Goal: Task Accomplishment & Management: Manage account settings

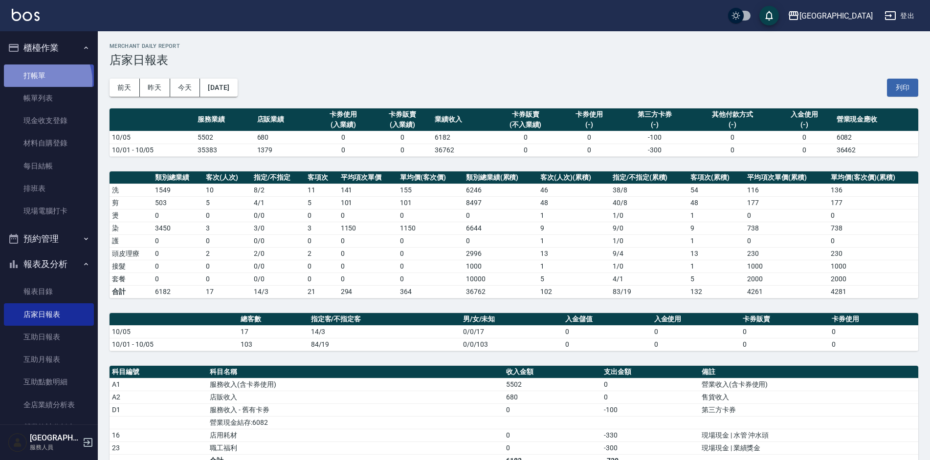
click at [37, 81] on link "打帳單" at bounding box center [49, 76] width 90 height 22
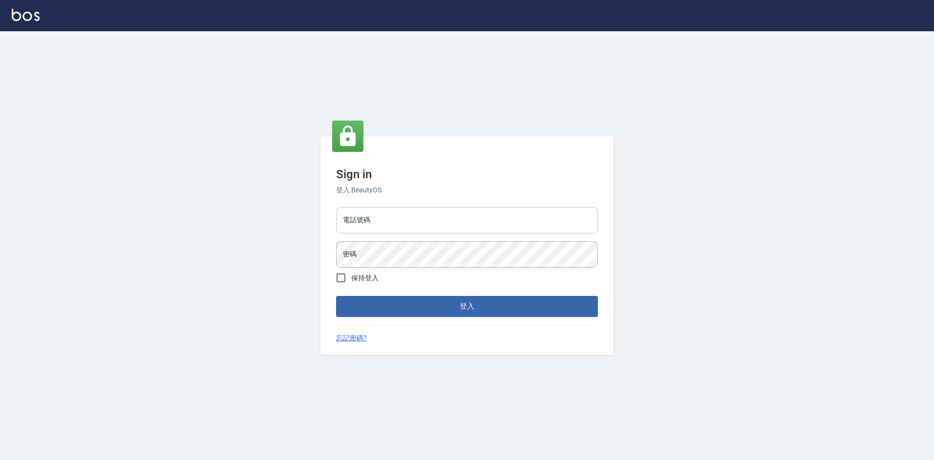
click at [426, 221] on input "電話號碼" at bounding box center [467, 220] width 262 height 26
type input "2380118"
click at [336, 296] on button "登入" at bounding box center [467, 306] width 262 height 21
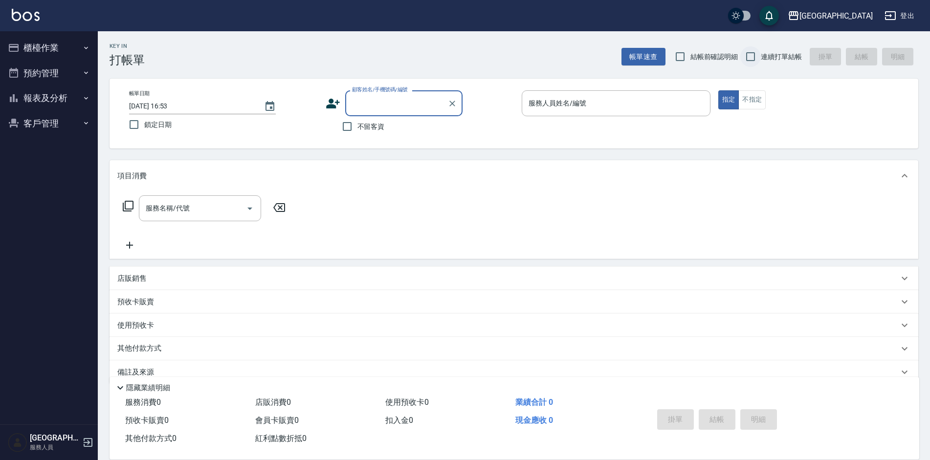
click at [753, 58] on input "連續打單結帳" at bounding box center [750, 56] width 21 height 21
checkbox input "true"
click at [351, 124] on input "不留客資" at bounding box center [347, 126] width 21 height 21
checkbox input "true"
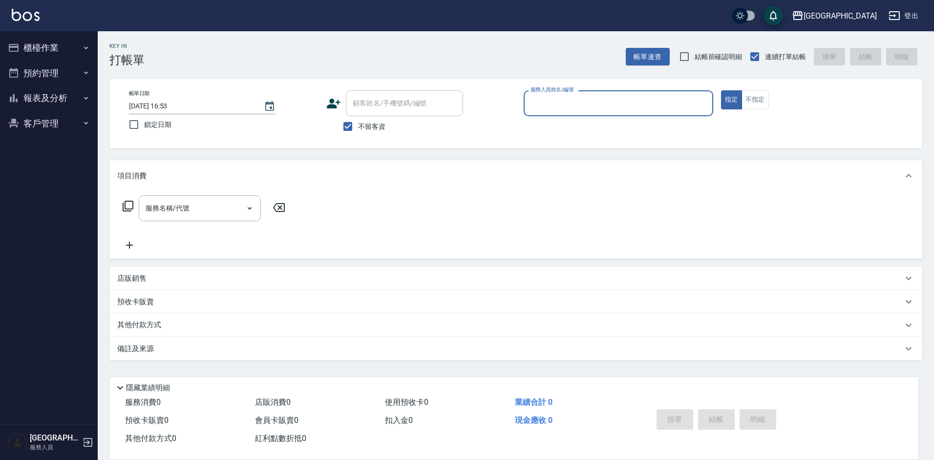
click at [558, 107] on input "服務人員姓名/編號" at bounding box center [618, 103] width 181 height 17
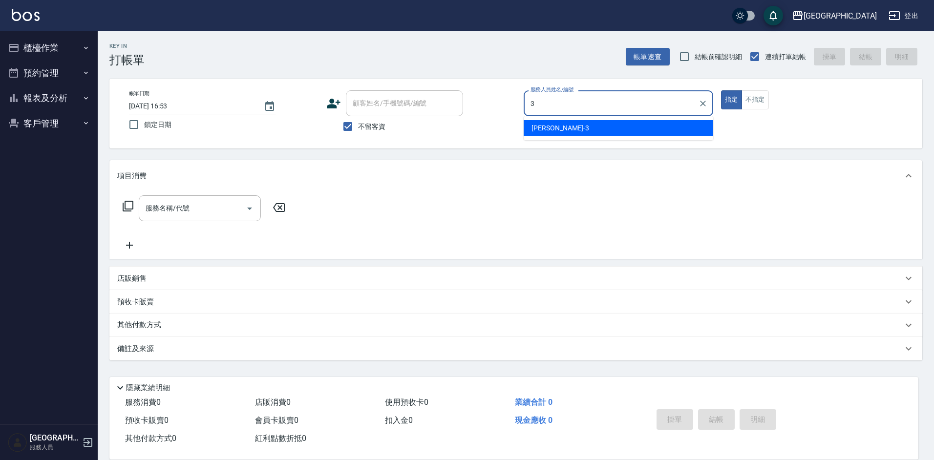
type input "[PERSON_NAME]-3"
type button "true"
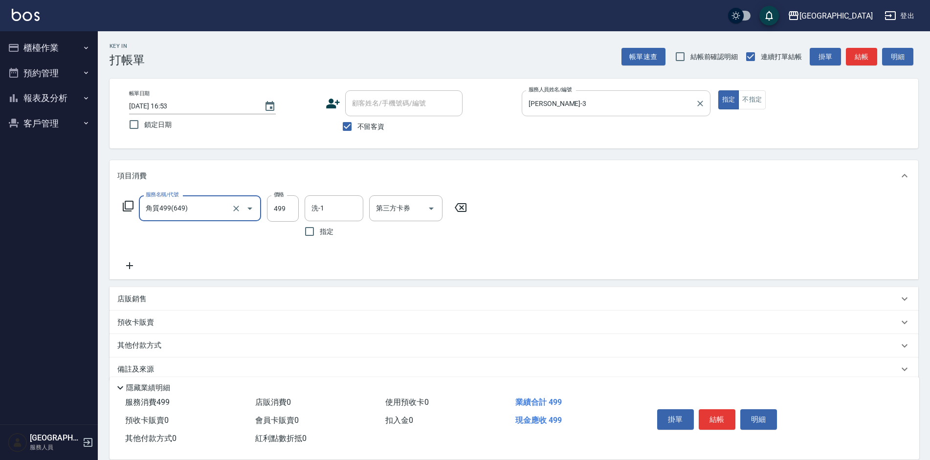
type input "角質499(649)"
type input "[PERSON_NAME]25"
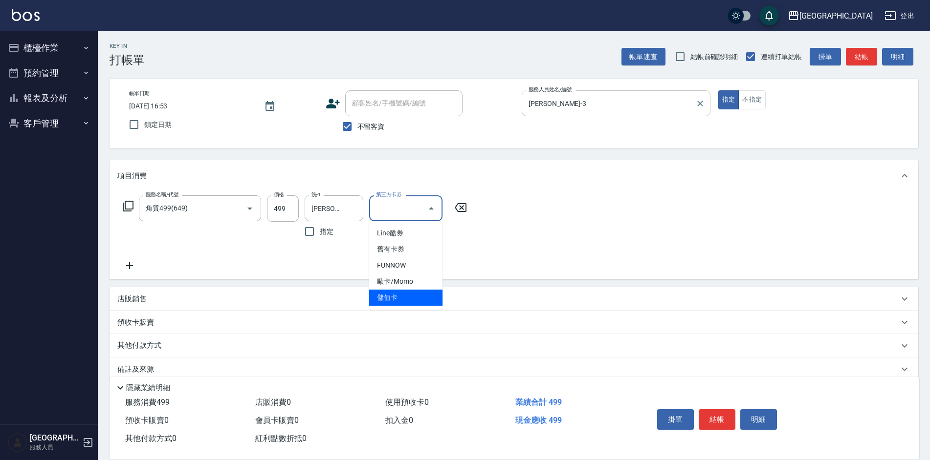
type input "儲值卡"
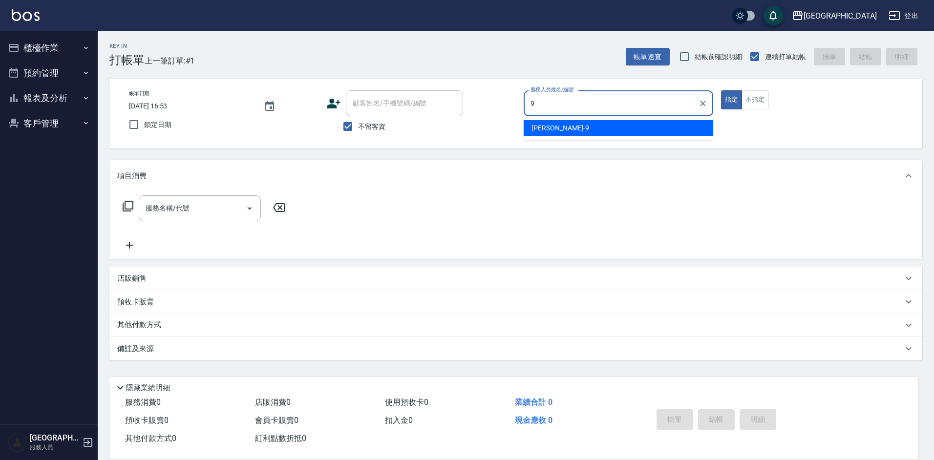
type input "[PERSON_NAME]-9"
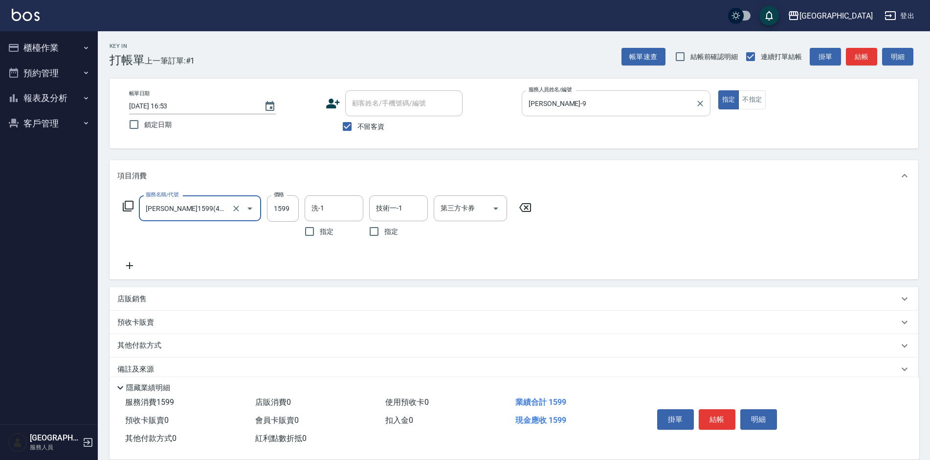
type input "[PERSON_NAME]1599(41599)"
type input "2299"
type input "[PERSON_NAME]25"
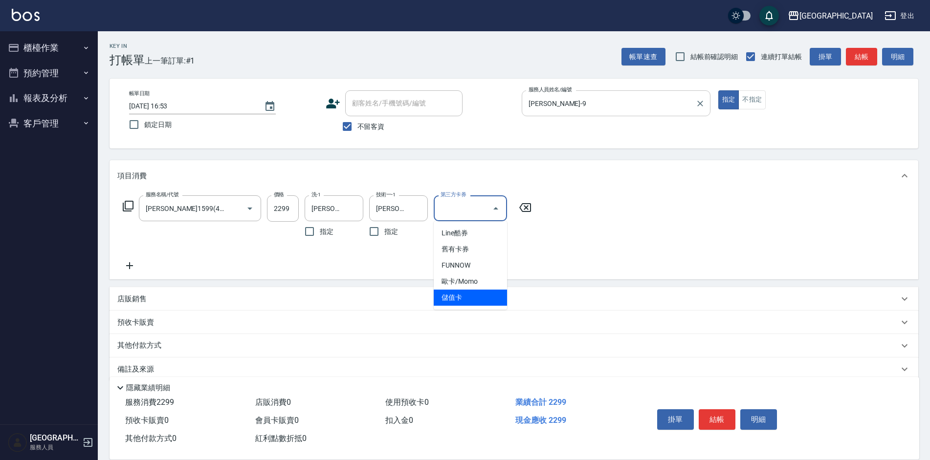
type input "儲值卡"
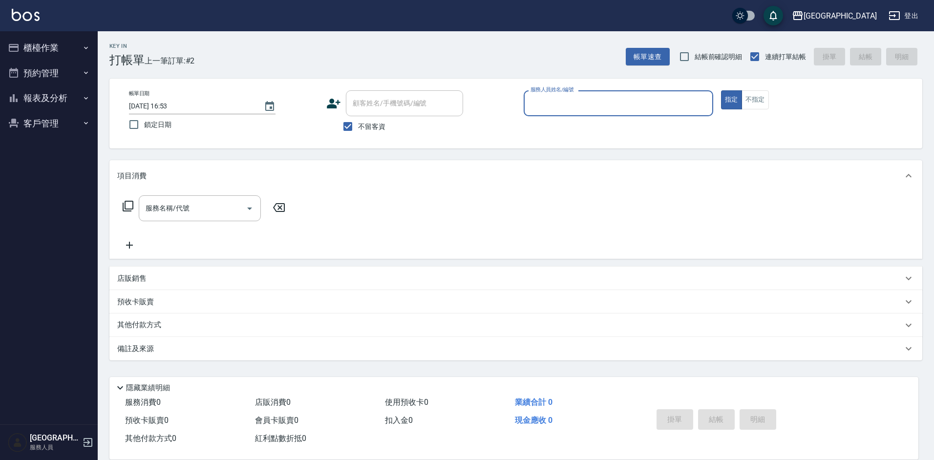
click at [53, 51] on button "櫃檯作業" at bounding box center [49, 47] width 90 height 25
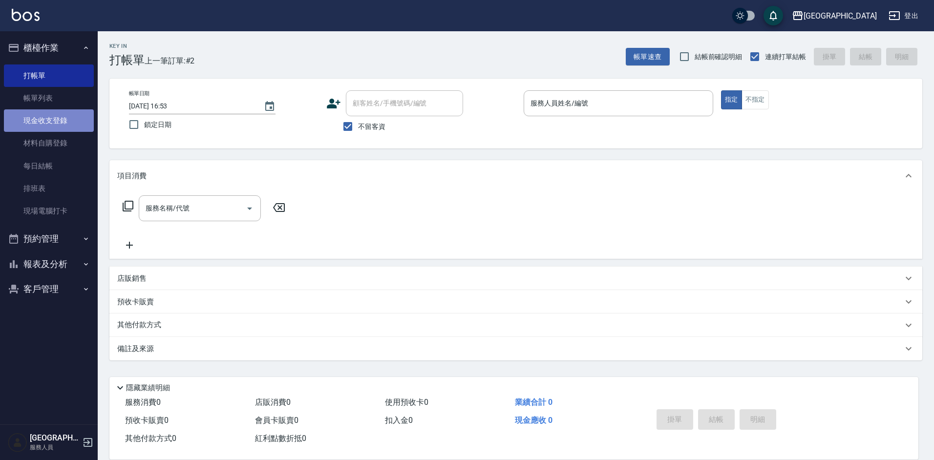
click at [43, 125] on link "現金收支登錄" at bounding box center [49, 120] width 90 height 22
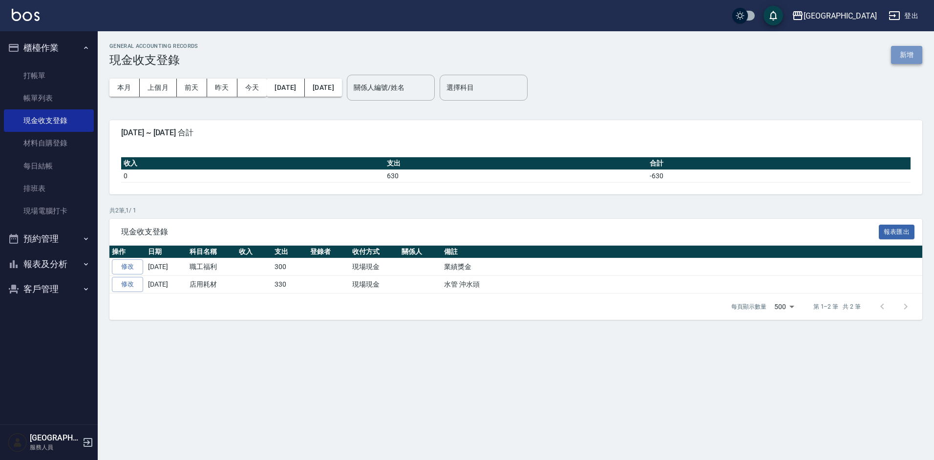
click at [900, 58] on button "新增" at bounding box center [906, 55] width 31 height 18
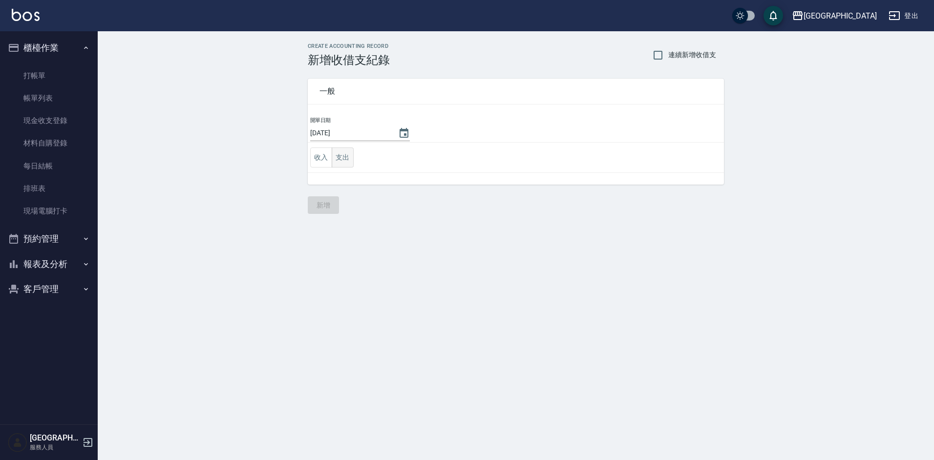
click at [345, 157] on button "支出" at bounding box center [343, 158] width 22 height 20
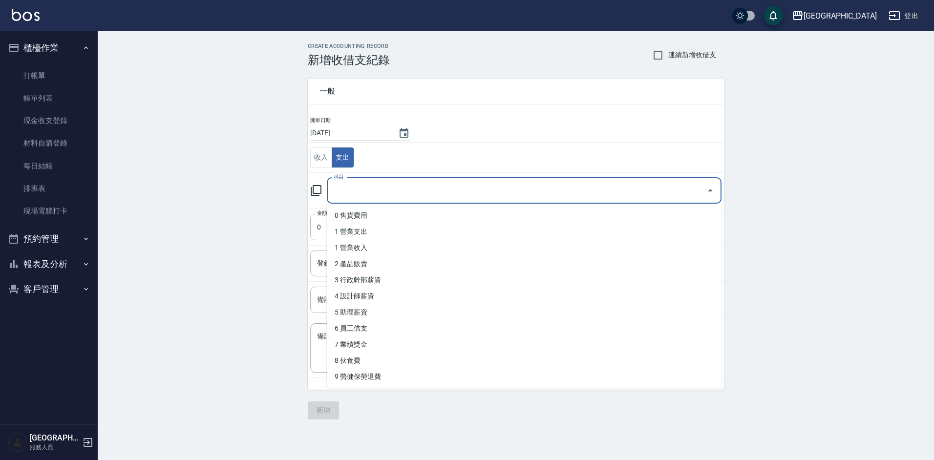
click at [358, 191] on input "科目" at bounding box center [516, 190] width 371 height 17
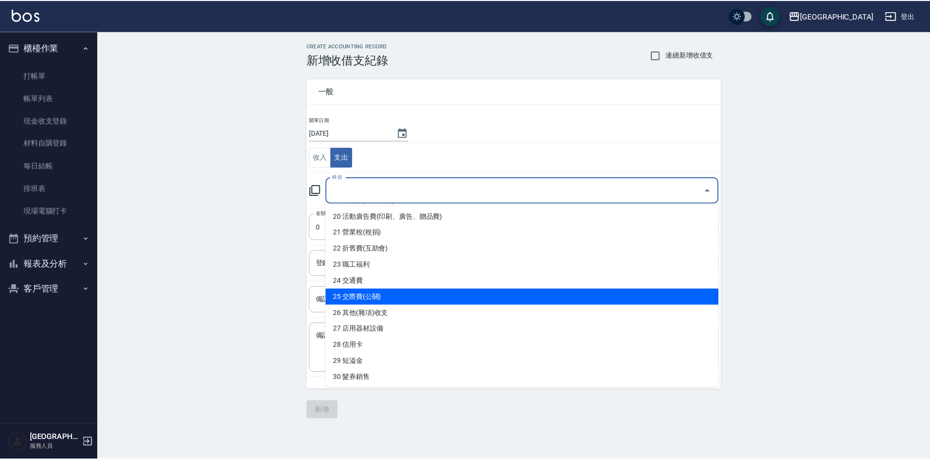
scroll to position [342, 0]
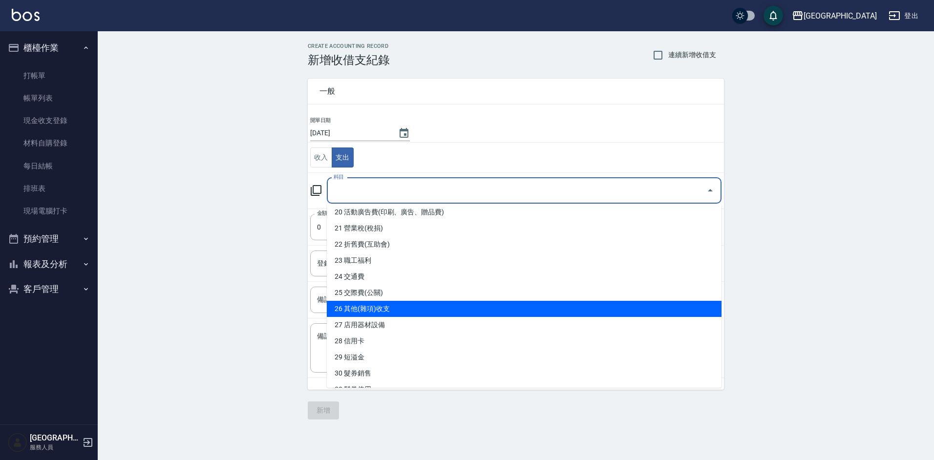
click at [361, 308] on li "26 其他(雜項)收支" at bounding box center [524, 309] width 395 height 16
type input "26 其他(雜項)收支"
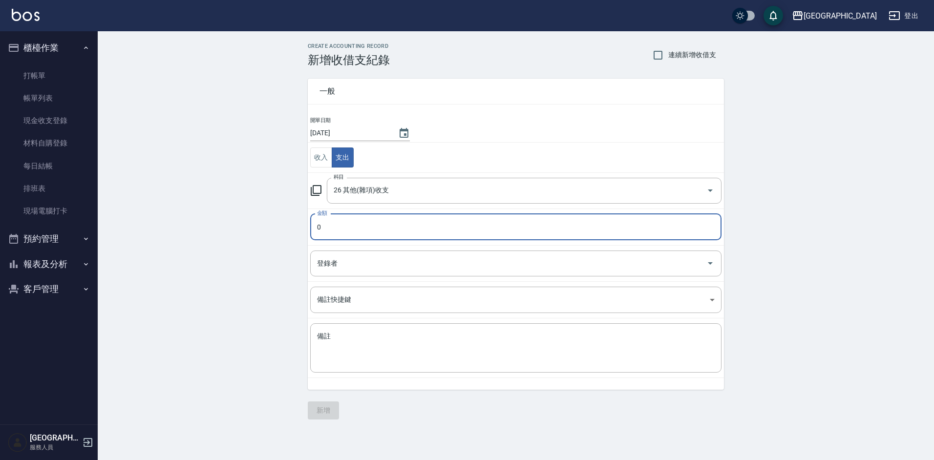
click at [390, 229] on input "0" at bounding box center [515, 227] width 411 height 26
type input "700"
click at [390, 348] on textarea "備註" at bounding box center [516, 348] width 398 height 33
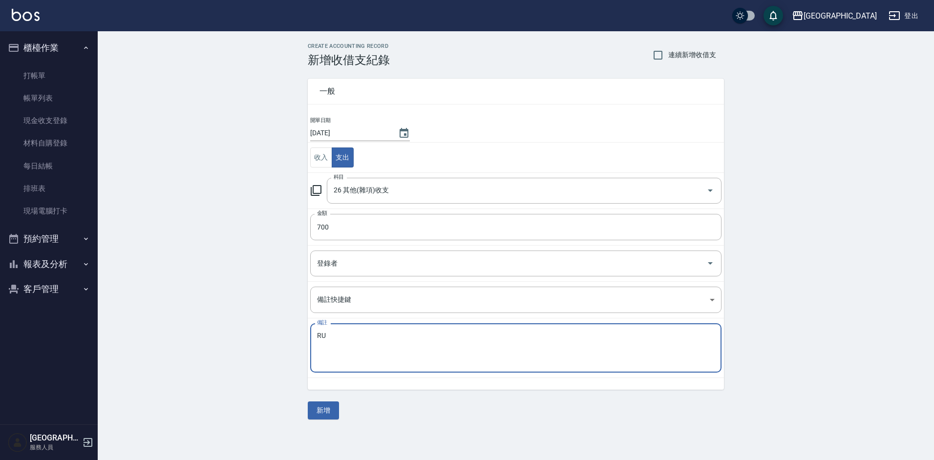
type textarea "R"
type textarea "[PERSON_NAME]"
type textarea "經理自購"
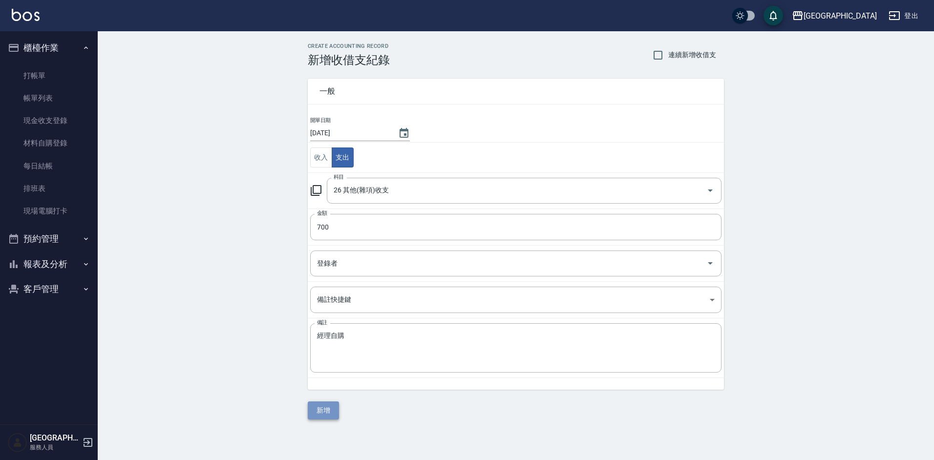
click at [324, 412] on button "新增" at bounding box center [323, 411] width 31 height 18
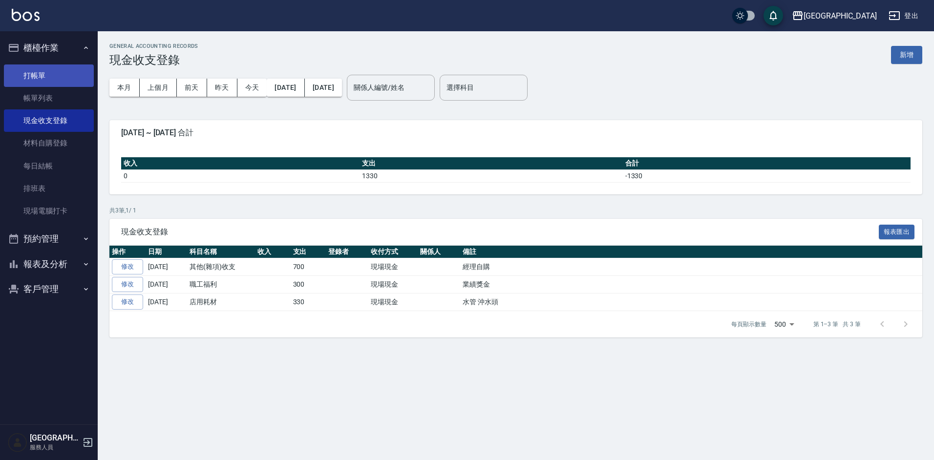
click at [63, 77] on link "打帳單" at bounding box center [49, 76] width 90 height 22
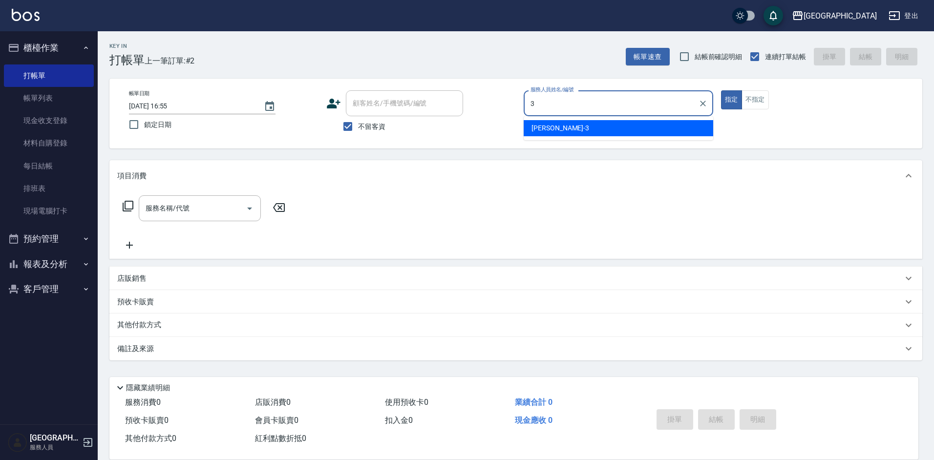
type input "[PERSON_NAME]-3"
type button "true"
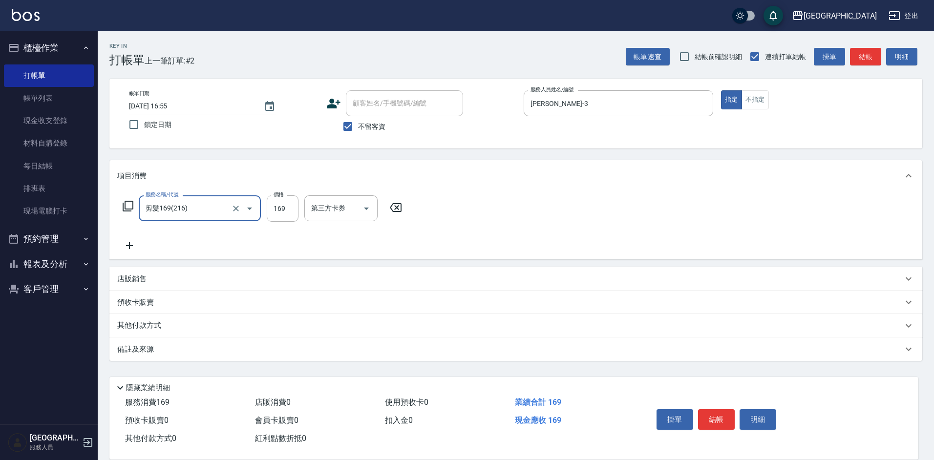
type input "剪髮169(216)"
type input "250"
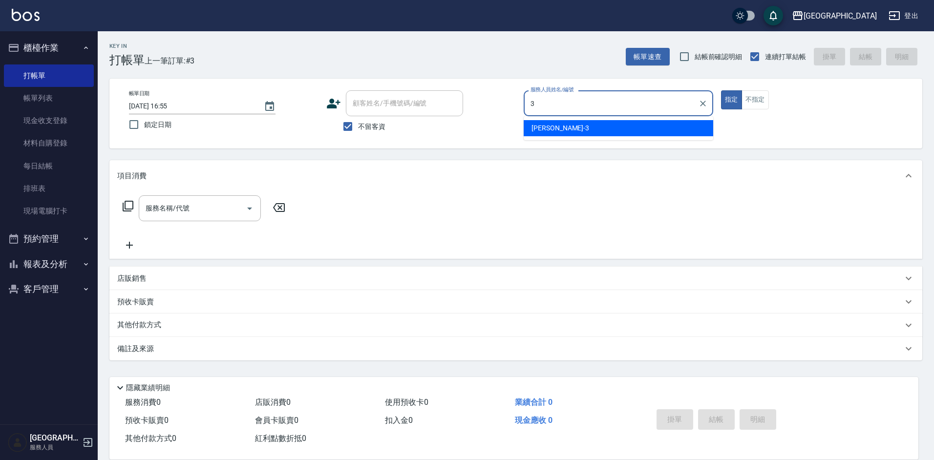
type input "[PERSON_NAME]-3"
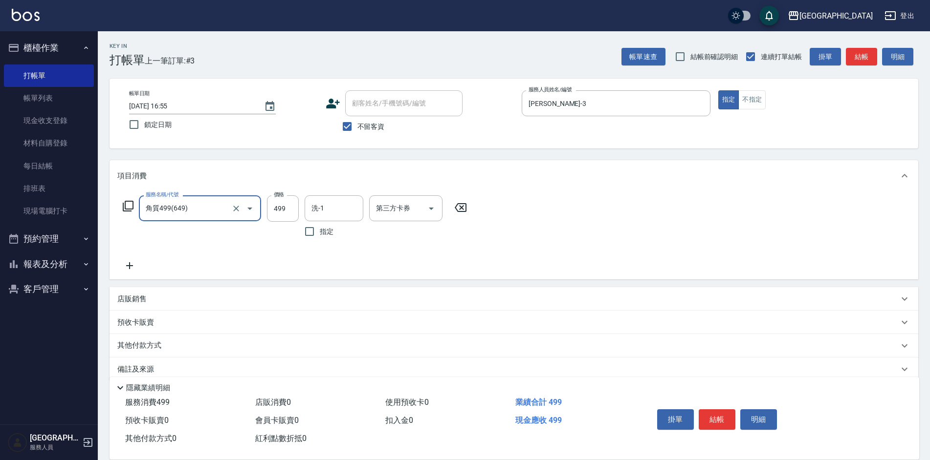
type input "角質499(649)"
type input "[PERSON_NAME]25"
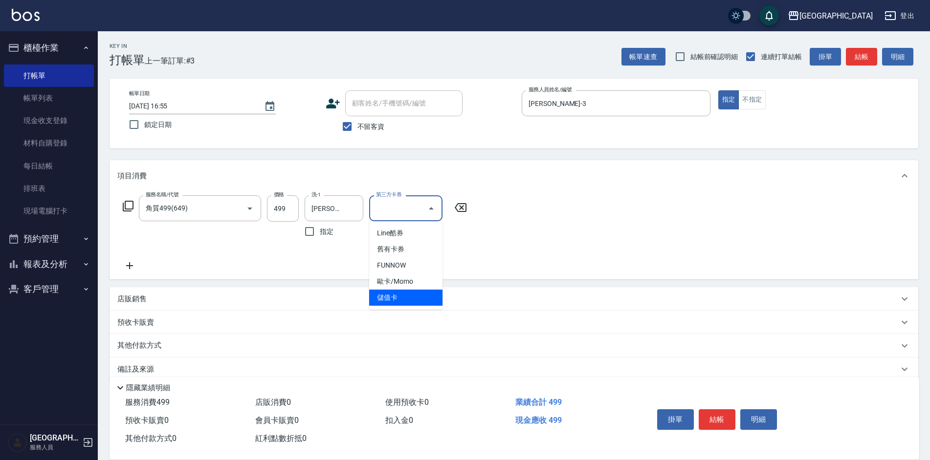
type input "儲值卡"
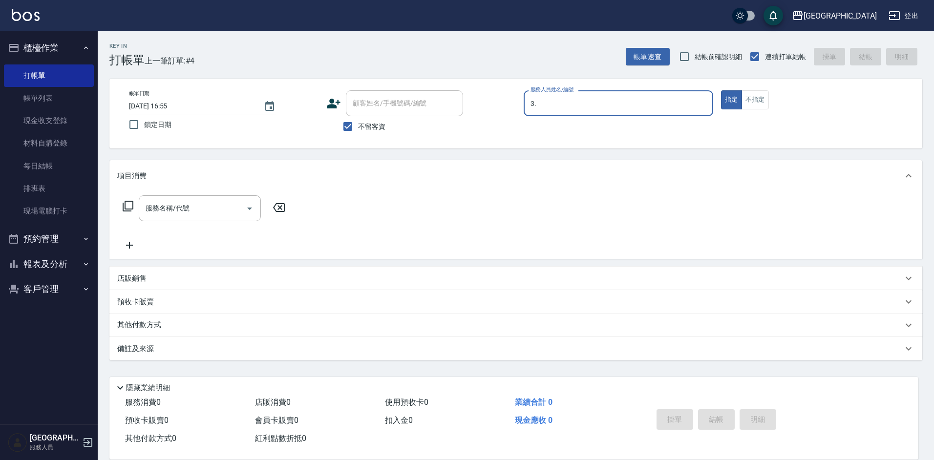
type input "3."
click at [721, 90] on button "指定" at bounding box center [731, 99] width 21 height 19
click at [604, 106] on input "服務人員姓名/編號" at bounding box center [618, 103] width 181 height 17
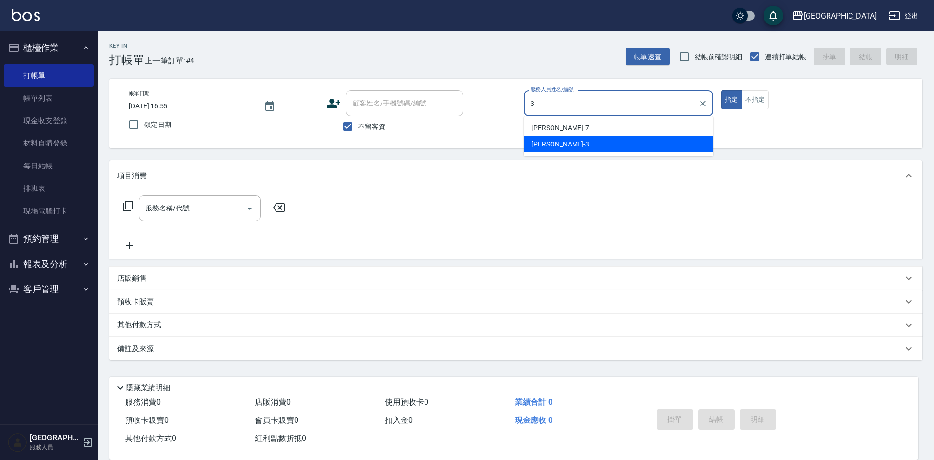
type input "[PERSON_NAME]-3"
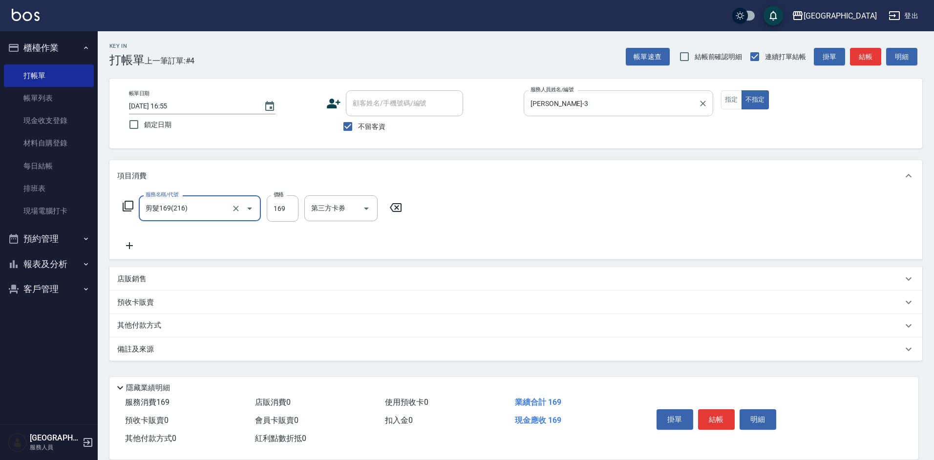
type input "剪髮169(216)"
type input "200"
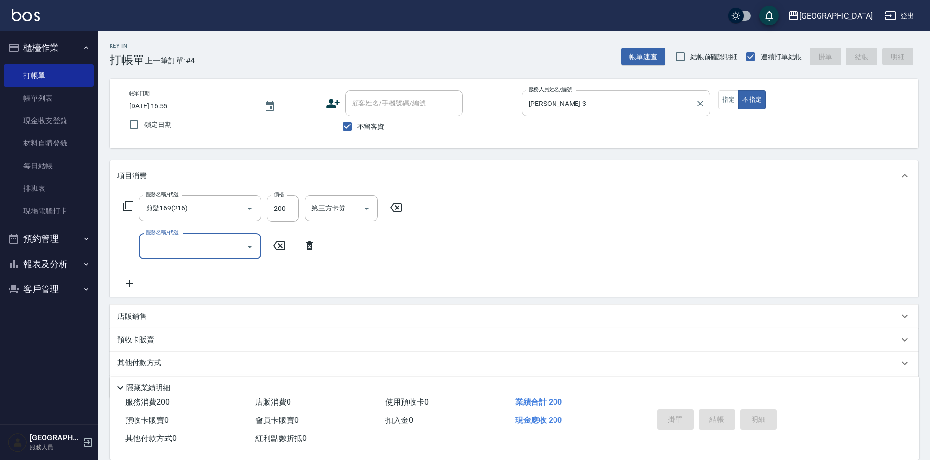
type input "[DATE] 16:56"
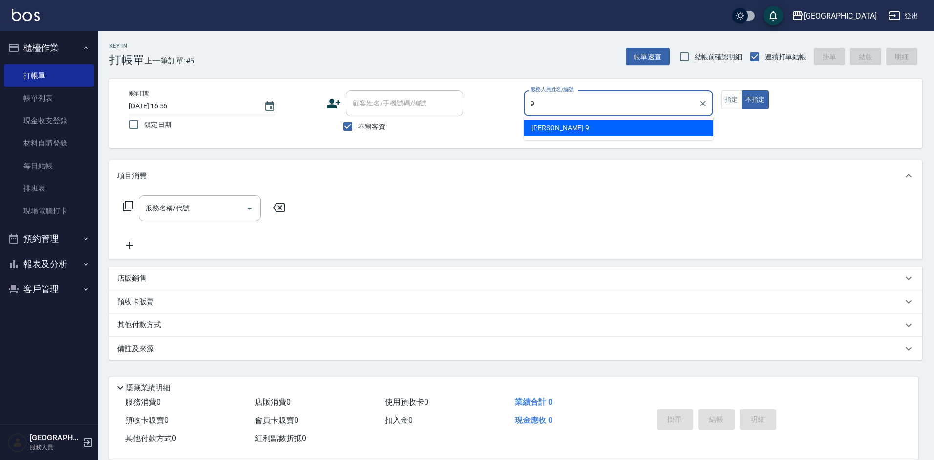
type input "[PERSON_NAME]-9"
type button "false"
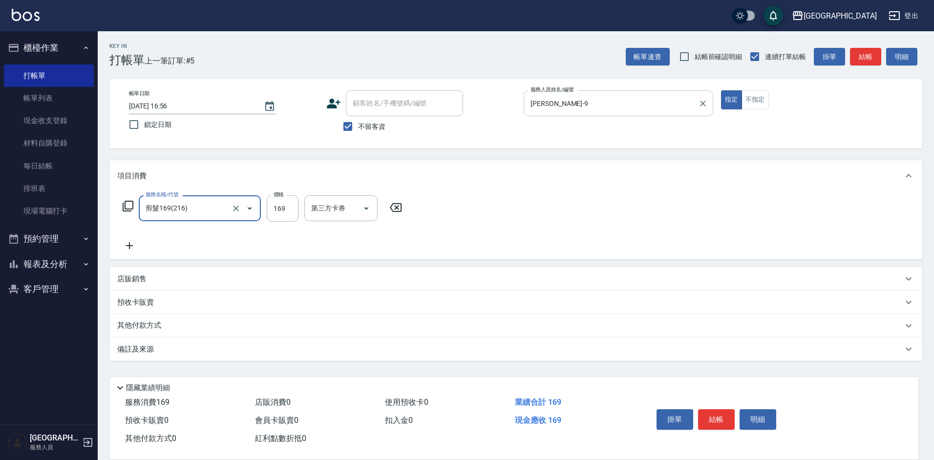
type input "剪髮169(216)"
type input "350"
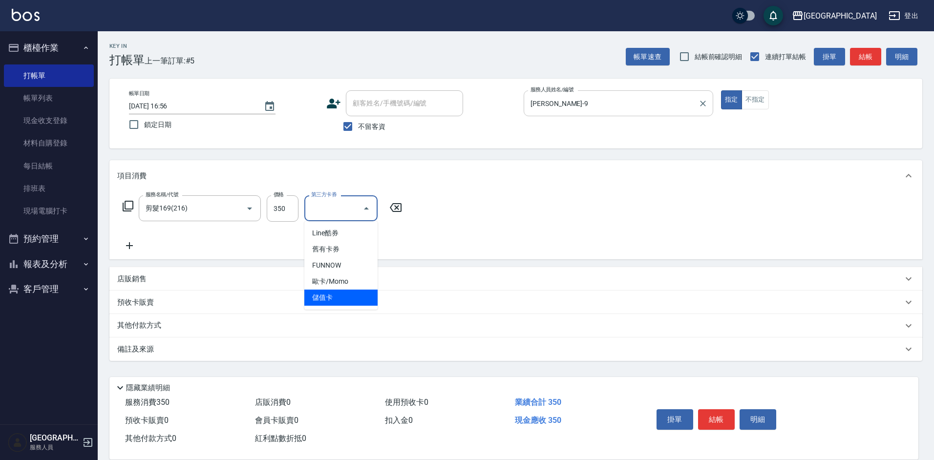
type input "儲值卡"
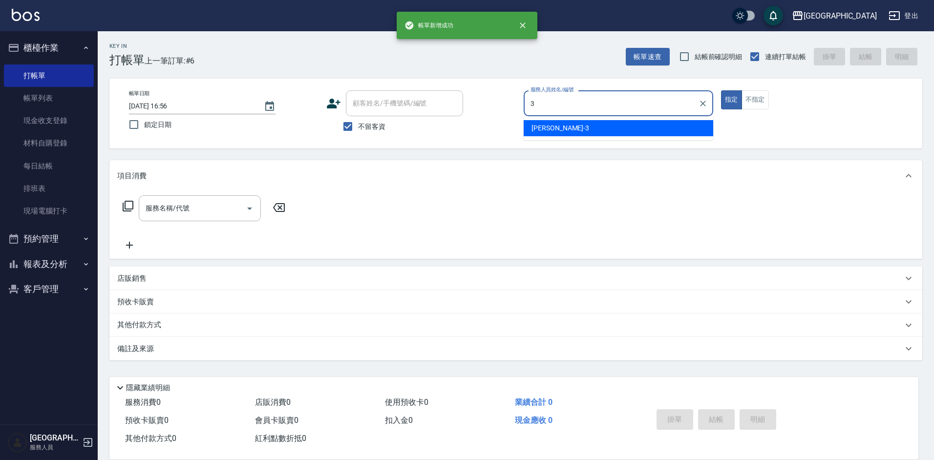
type input "[PERSON_NAME]-3"
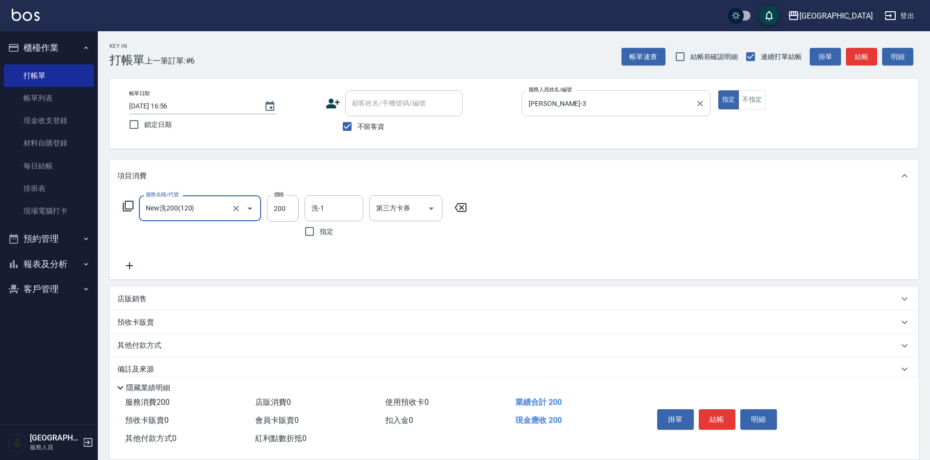
type input "New洗200(120)"
type input "[PERSON_NAME]25"
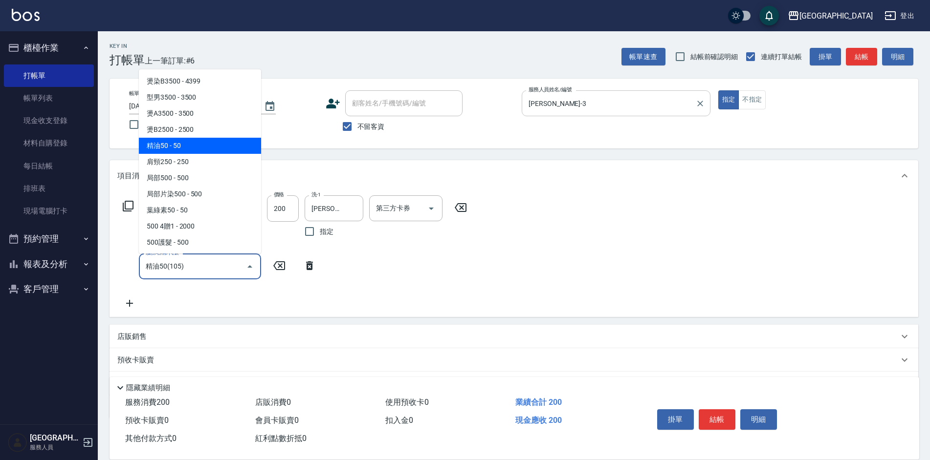
type input "精油50(105)"
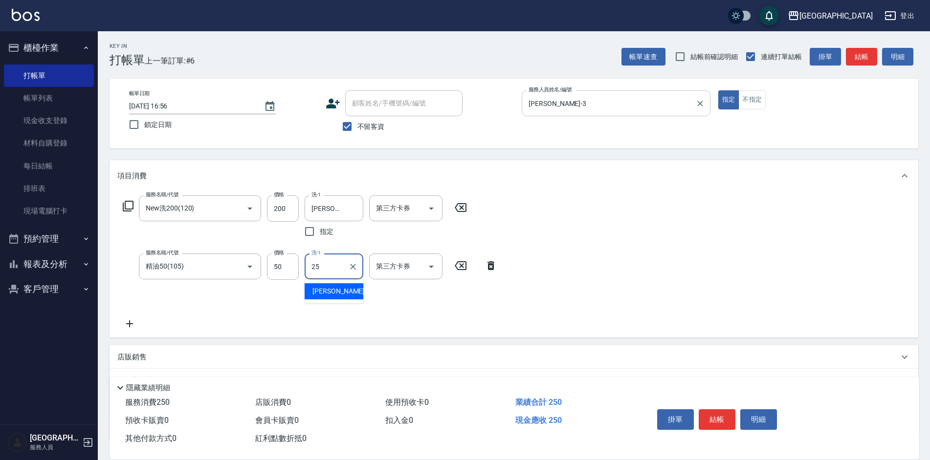
type input "[PERSON_NAME]25"
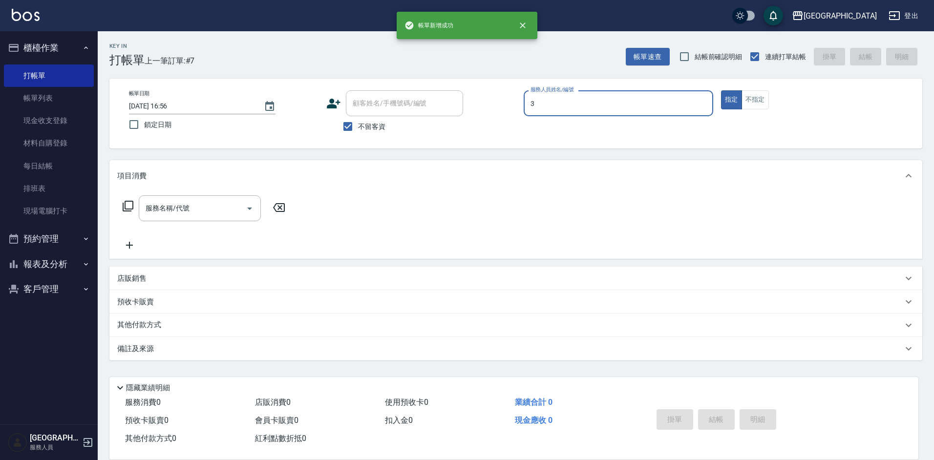
type input "[PERSON_NAME]-3"
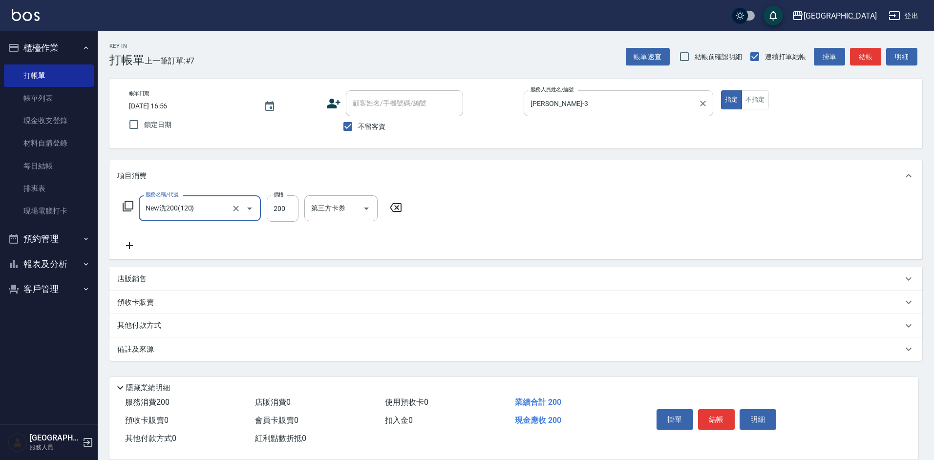
type input "New洗200(120)"
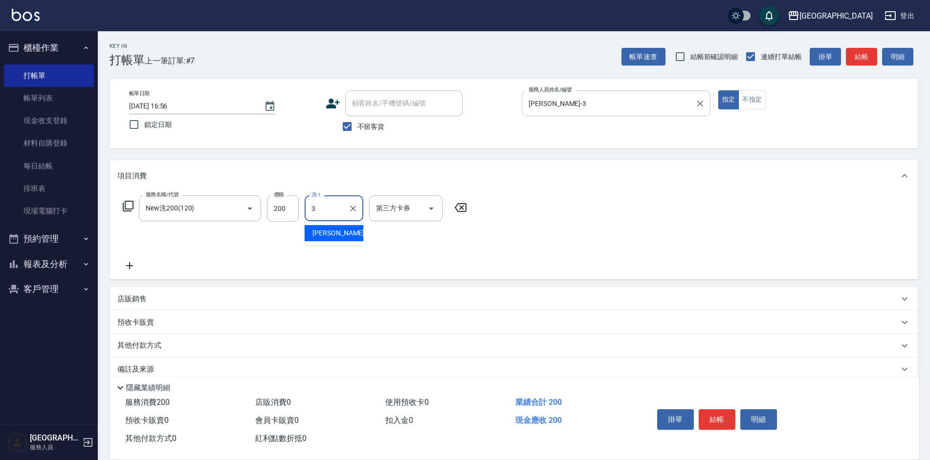
type input "[PERSON_NAME]-3"
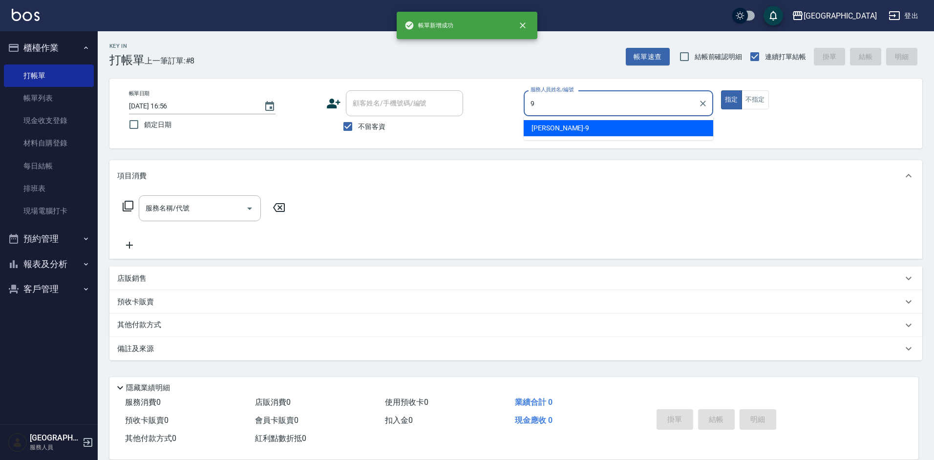
type input "[PERSON_NAME]-9"
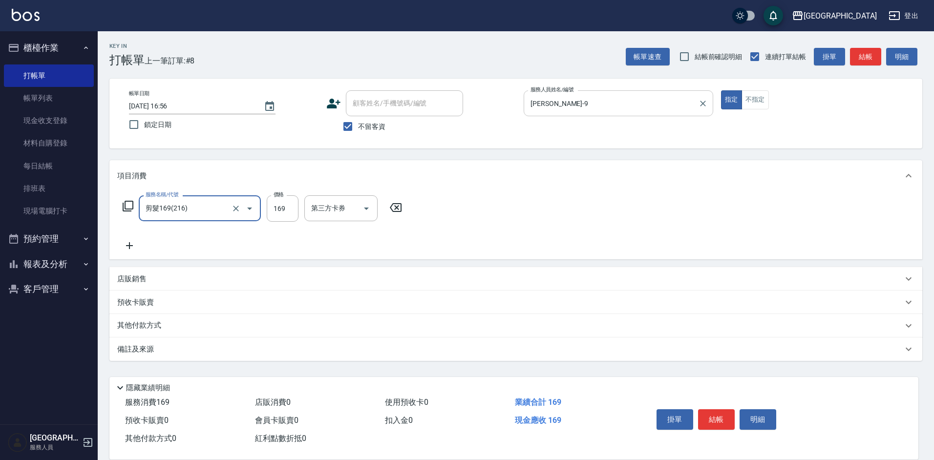
type input "剪髮169(216)"
type input "200"
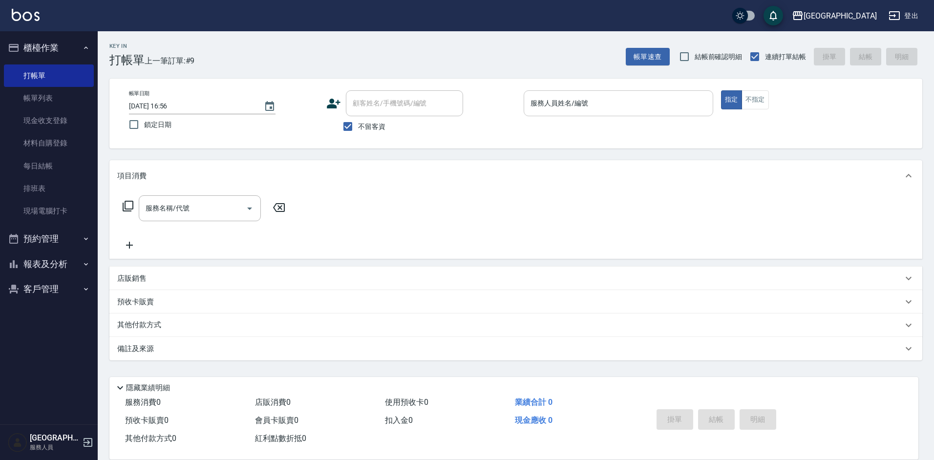
click at [557, 103] on div "服務人員姓名/編號 服務人員姓名/編號" at bounding box center [619, 103] width 190 height 26
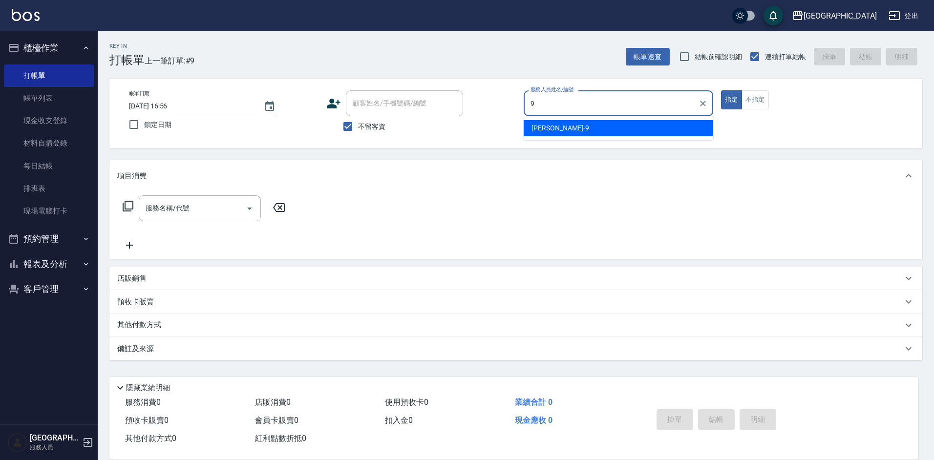
type input "[PERSON_NAME]-9"
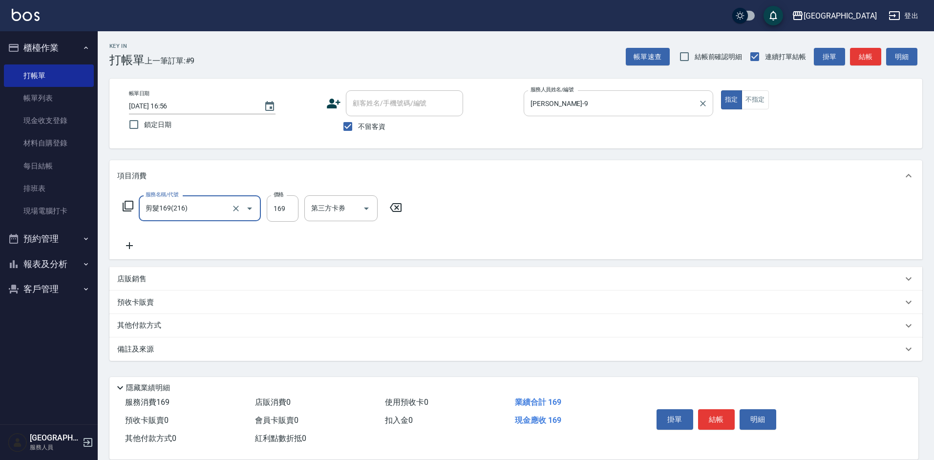
type input "剪髮169(216)"
type input "50"
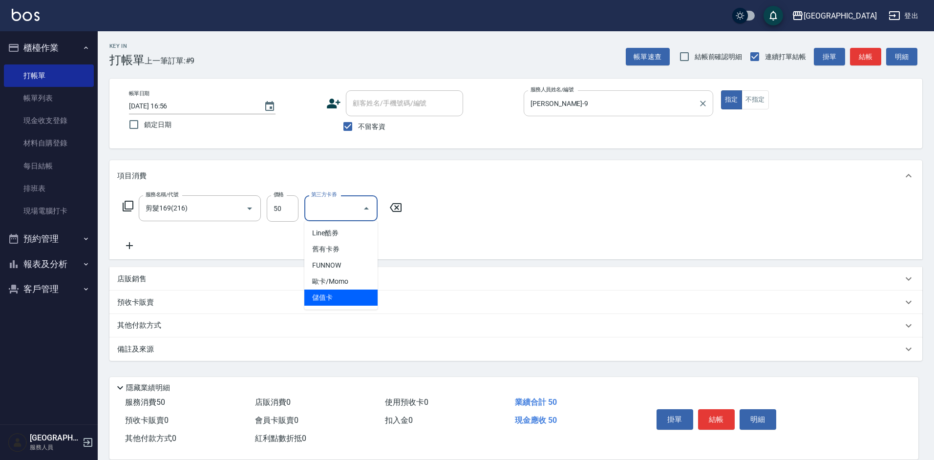
type input "儲值卡"
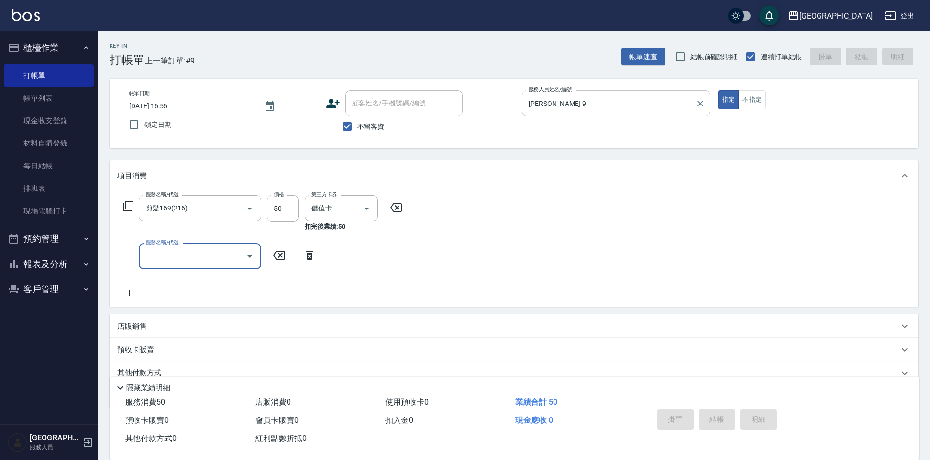
type input "[DATE] 16:57"
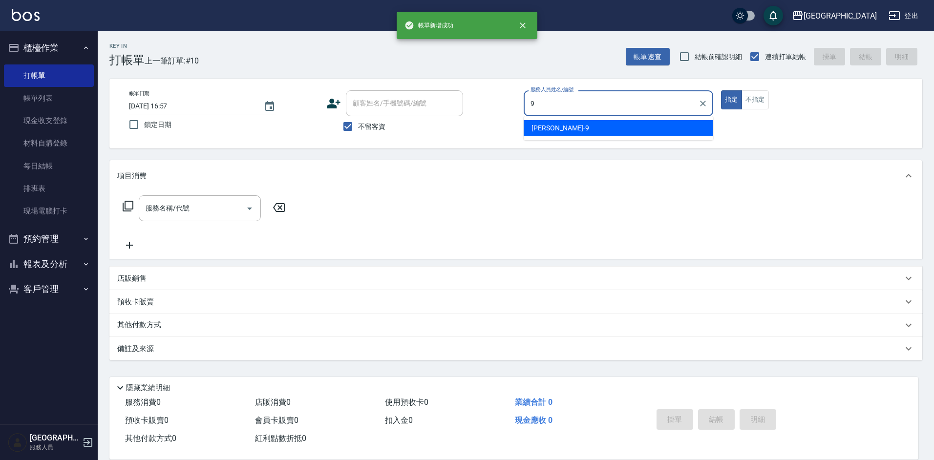
type input "[PERSON_NAME]-9"
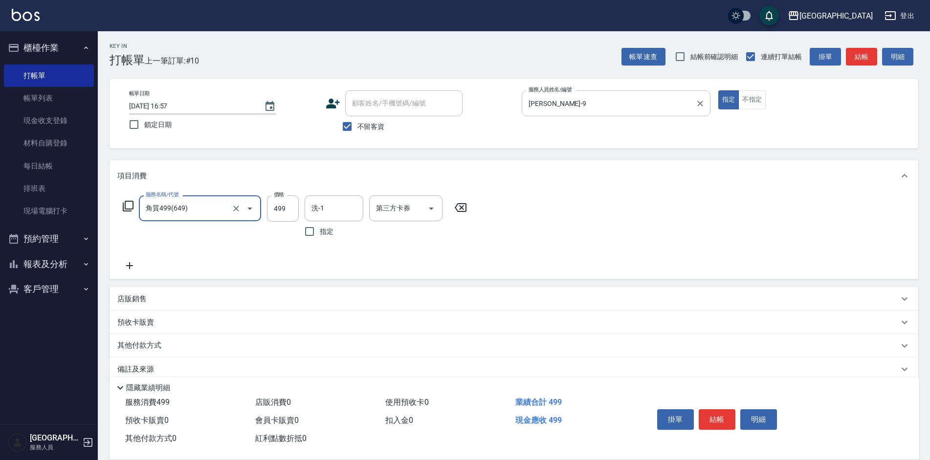
type input "角質499(649)"
type input "3"
type input "[PERSON_NAME]25"
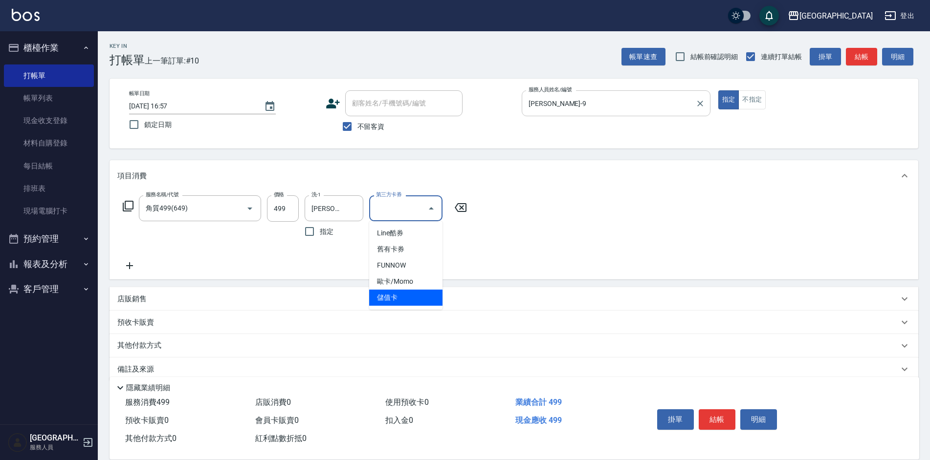
type input "儲值卡"
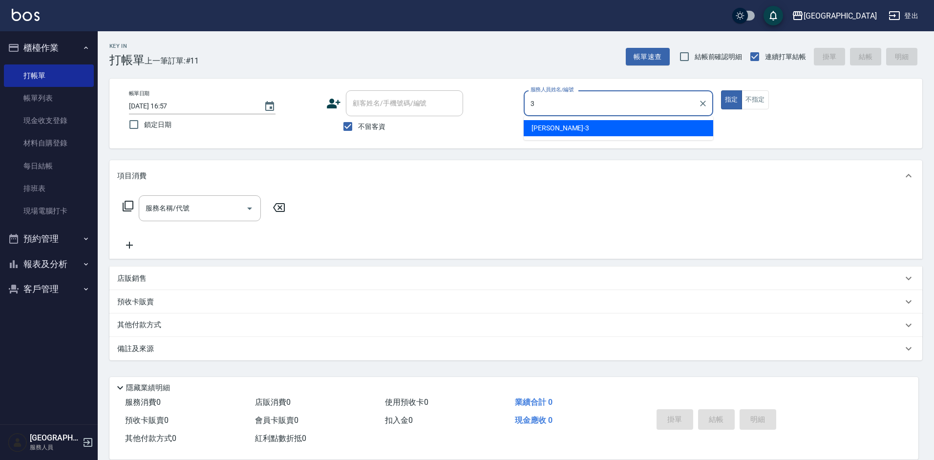
type input "[PERSON_NAME]-3"
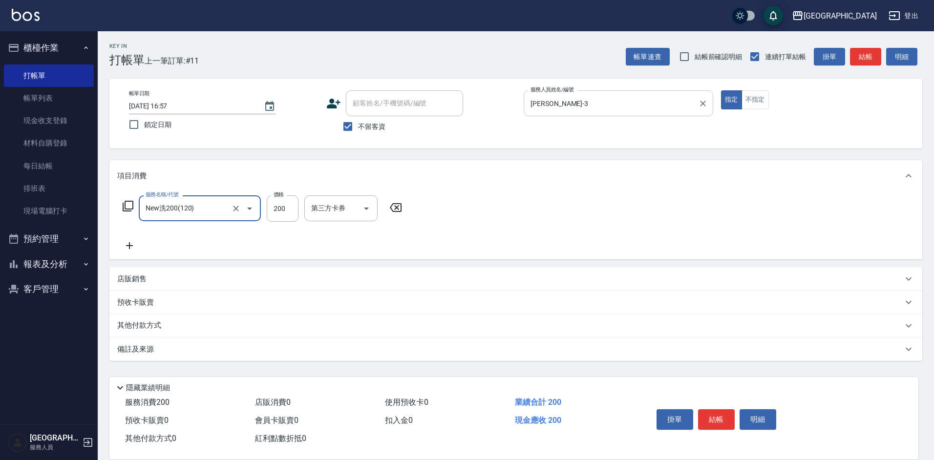
type input "New洗200(120)"
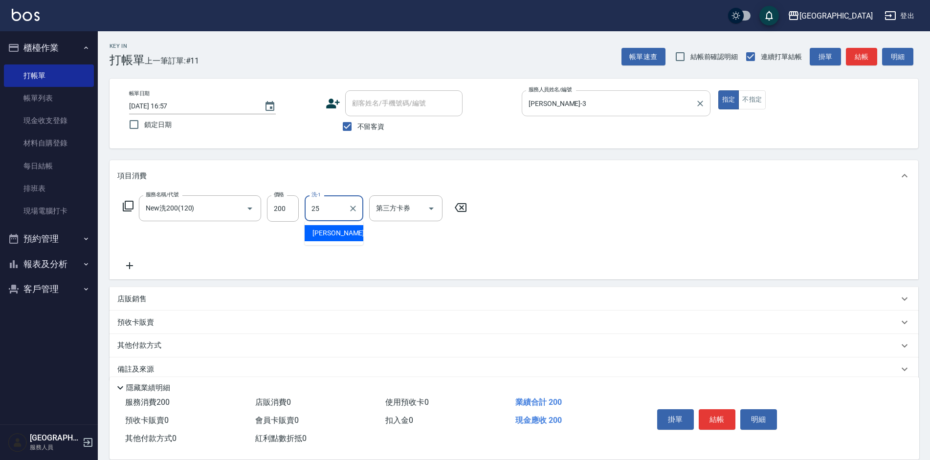
type input "[PERSON_NAME]25"
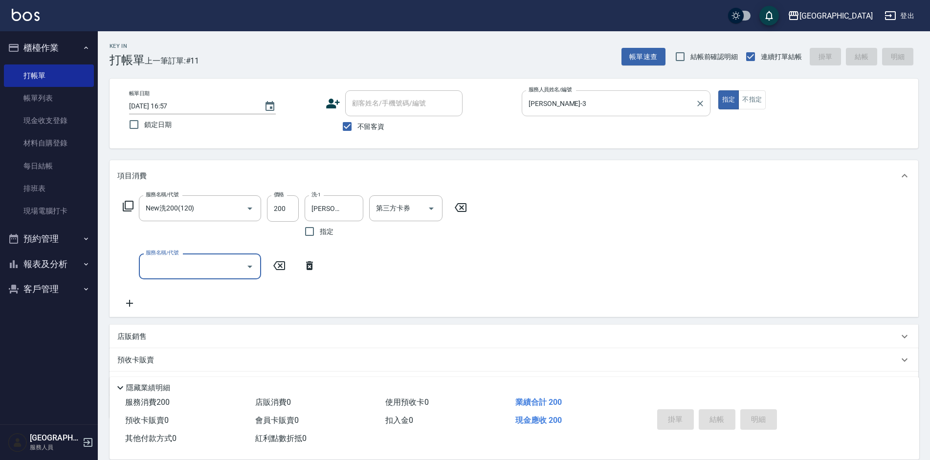
type input "[DATE] 16:58"
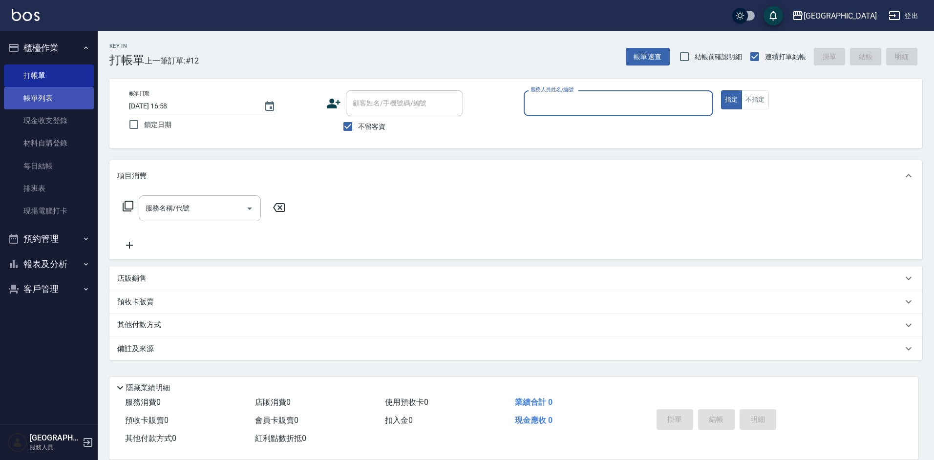
click at [26, 93] on link "帳單列表" at bounding box center [49, 98] width 90 height 22
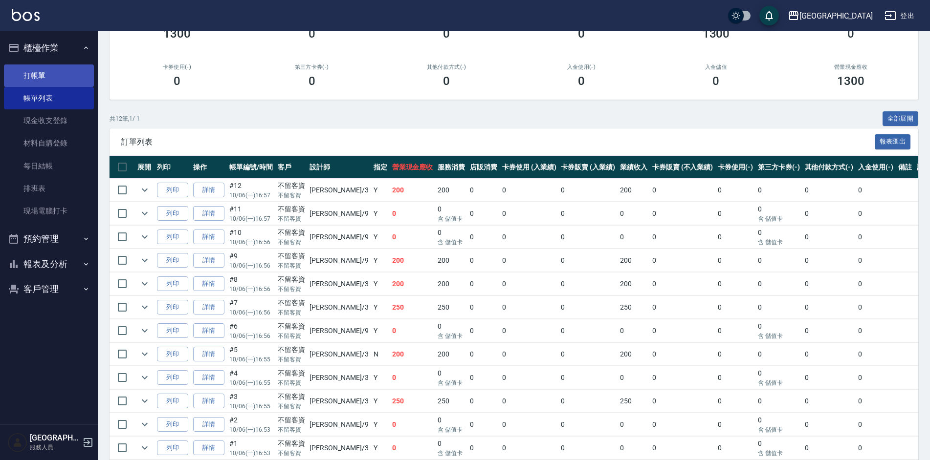
scroll to position [105, 0]
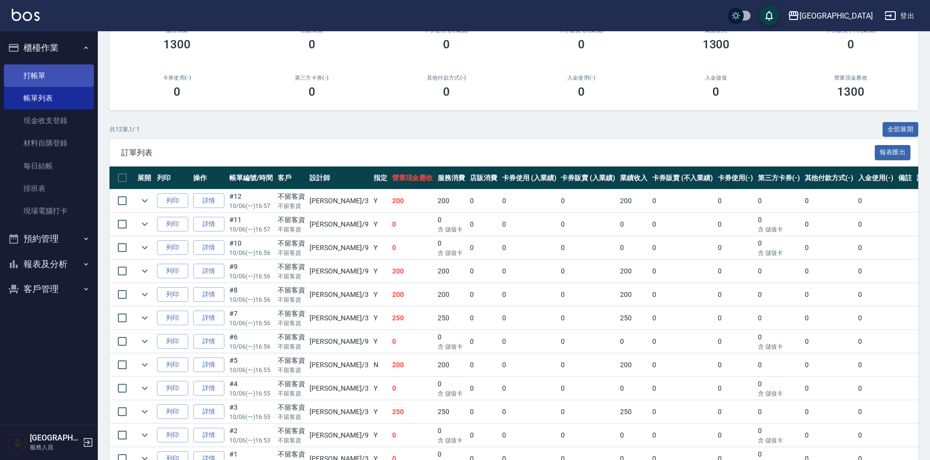
click at [50, 69] on link "打帳單" at bounding box center [49, 76] width 90 height 22
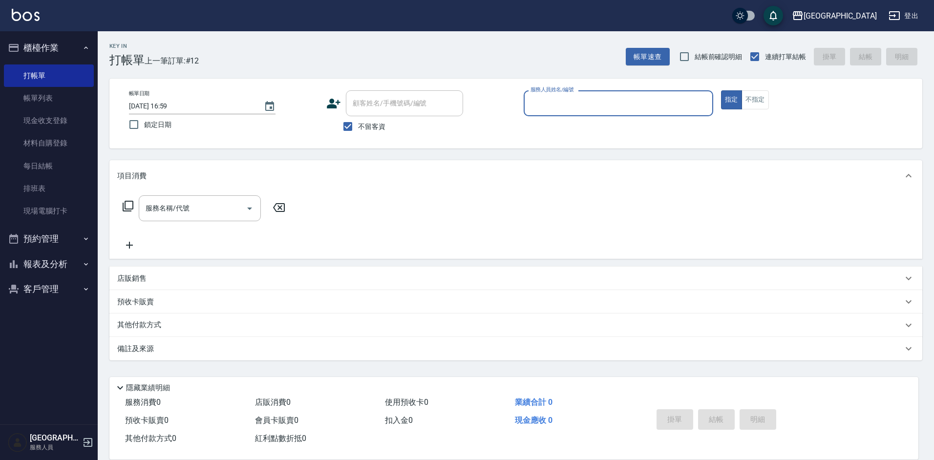
click at [594, 97] on input "服務人員姓名/編號" at bounding box center [618, 103] width 181 height 17
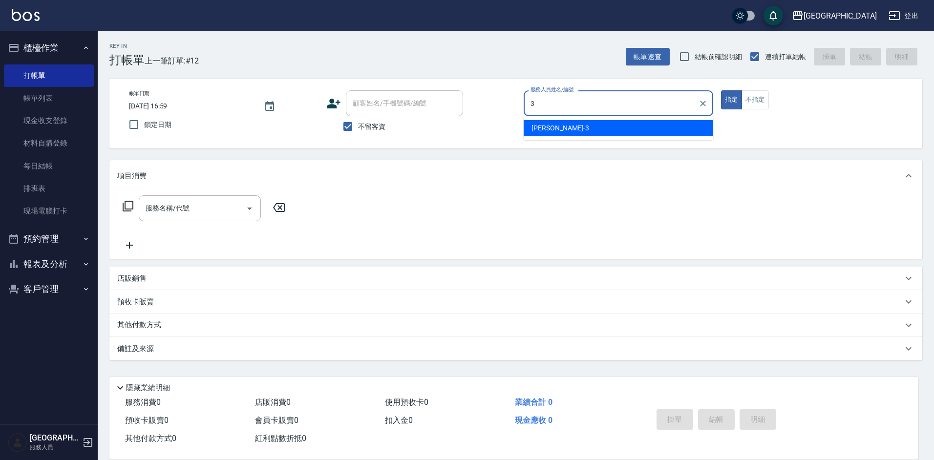
type input "[PERSON_NAME]-3"
type button "true"
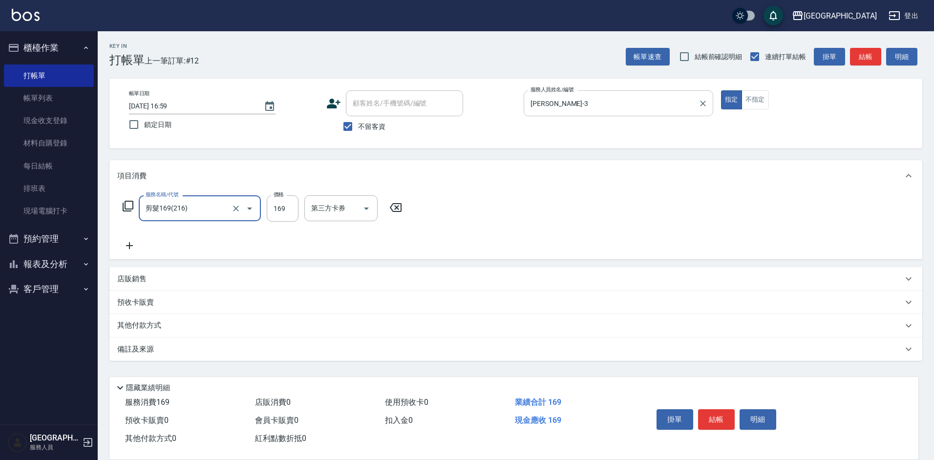
type input "剪髮169(216)"
type input "250"
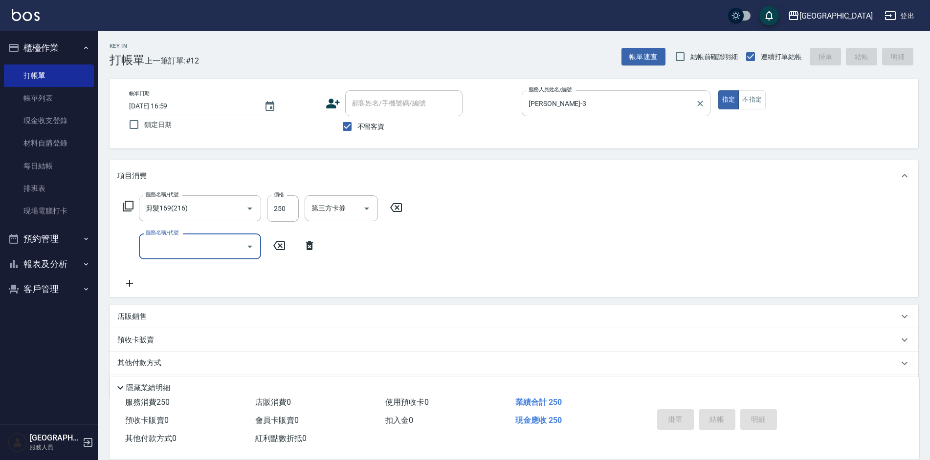
type input "[DATE] 17:00"
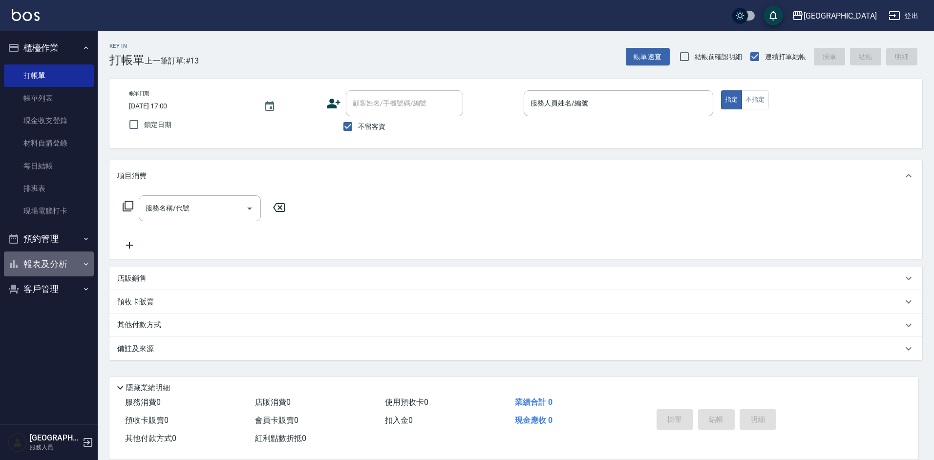
click at [52, 260] on button "報表及分析" at bounding box center [49, 264] width 90 height 25
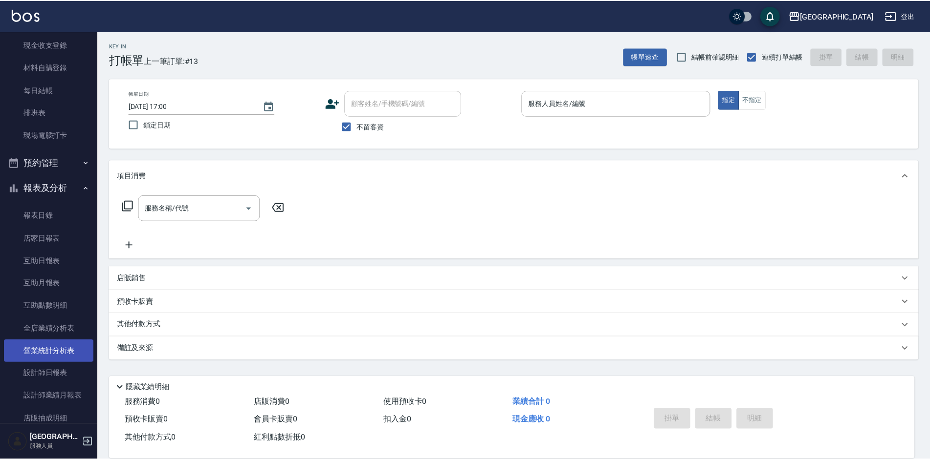
scroll to position [98, 0]
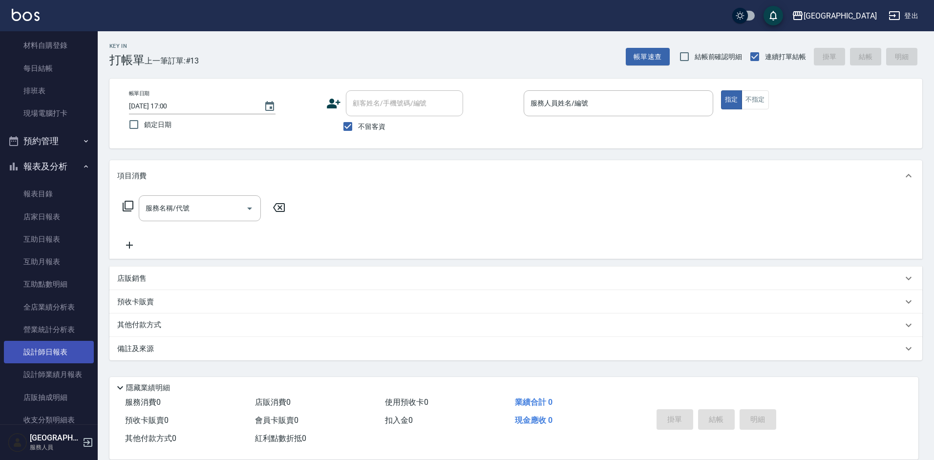
click at [46, 352] on link "設計師日報表" at bounding box center [49, 352] width 90 height 22
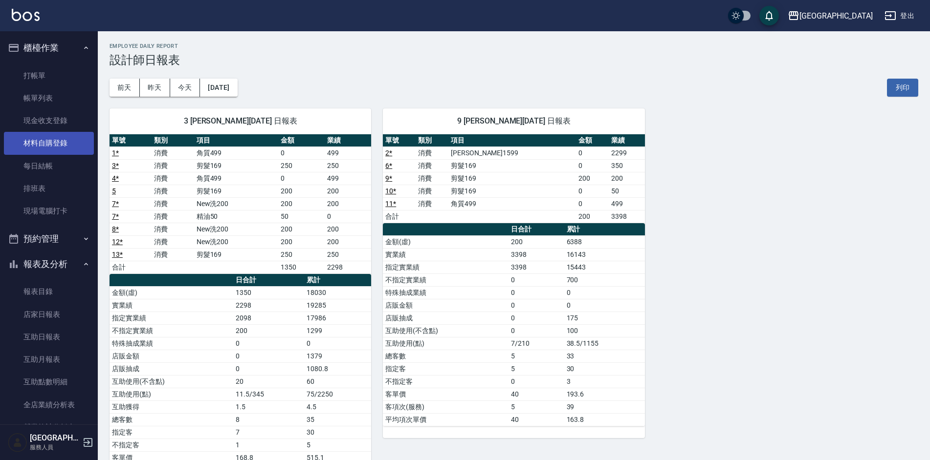
drag, startPoint x: 55, startPoint y: 119, endPoint x: 77, endPoint y: 133, distance: 26.3
click at [55, 119] on link "現金收支登錄" at bounding box center [49, 120] width 90 height 22
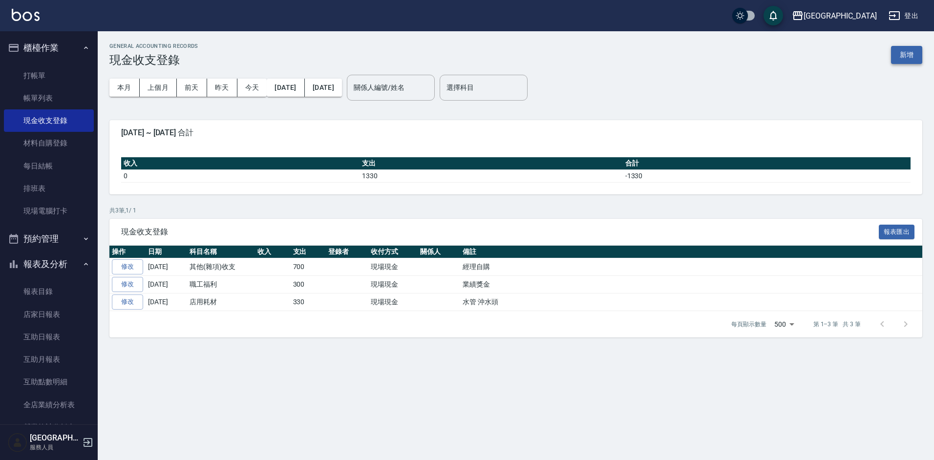
click at [902, 54] on button "新增" at bounding box center [906, 55] width 31 height 18
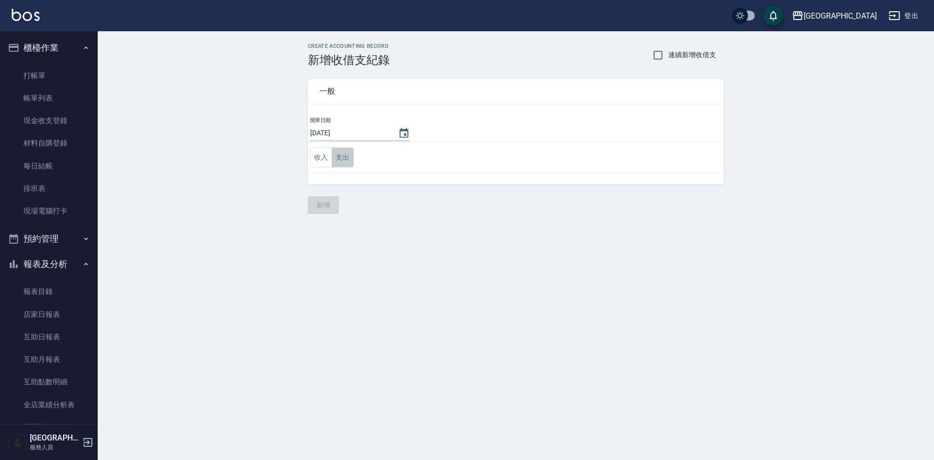
click at [337, 162] on button "支出" at bounding box center [343, 158] width 22 height 20
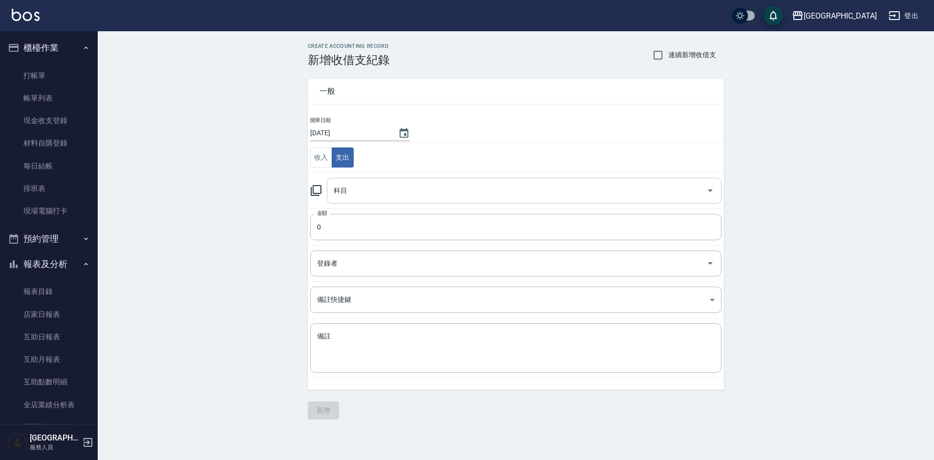
drag, startPoint x: 353, startPoint y: 192, endPoint x: 365, endPoint y: 198, distance: 13.1
click at [353, 193] on input "科目" at bounding box center [516, 190] width 371 height 17
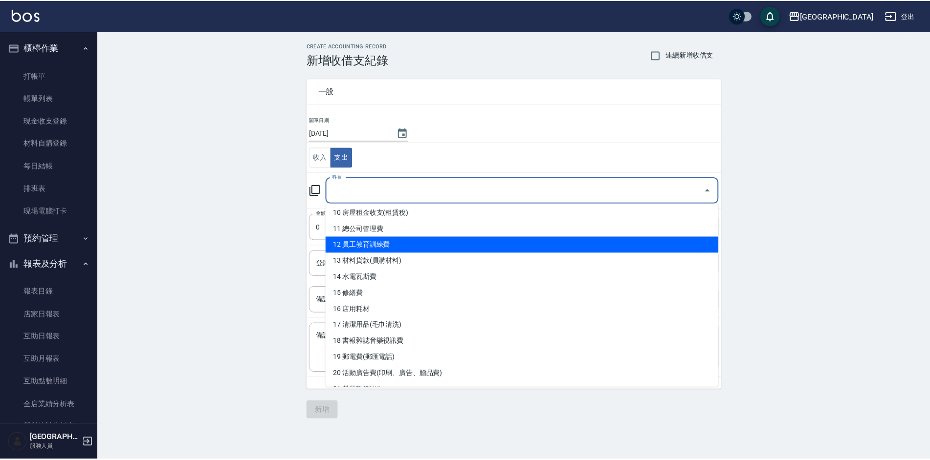
scroll to position [195, 0]
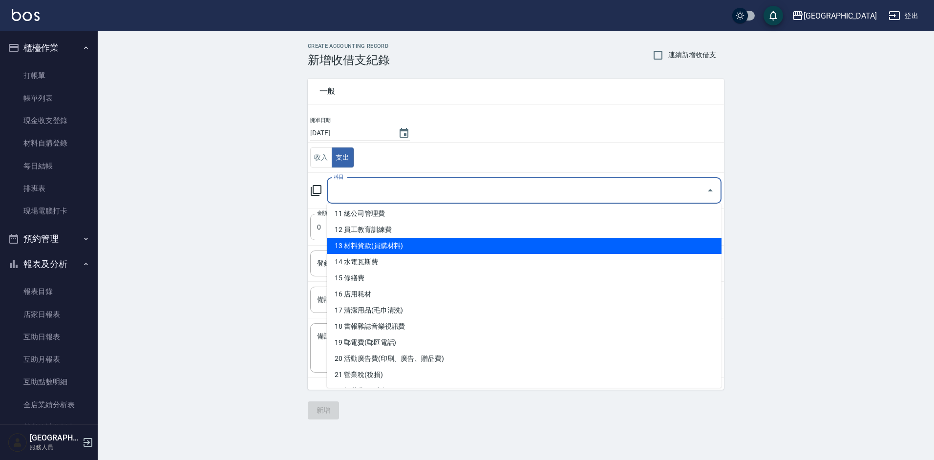
click at [399, 238] on li "13 材料貨款(員購材料)" at bounding box center [524, 246] width 395 height 16
type input "13 材料貨款(員購材料)"
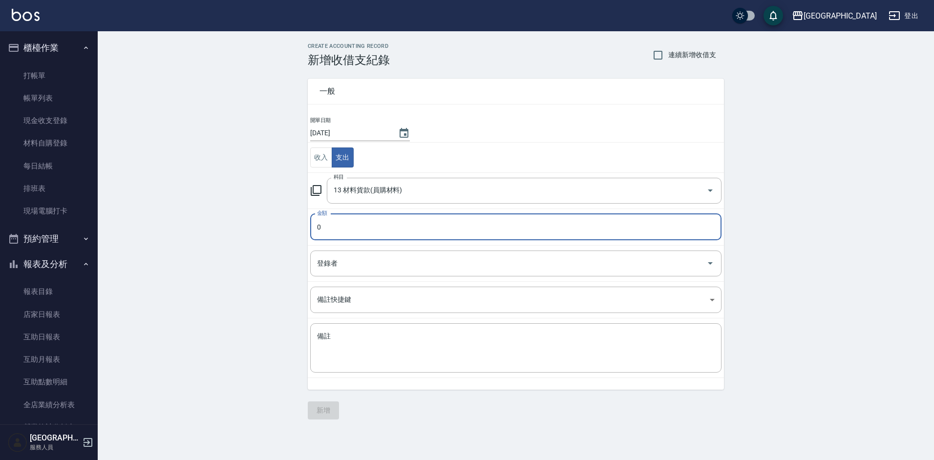
click at [347, 226] on input "0" at bounding box center [515, 227] width 411 height 26
type input "280"
click at [412, 347] on textarea "備註" at bounding box center [516, 348] width 398 height 33
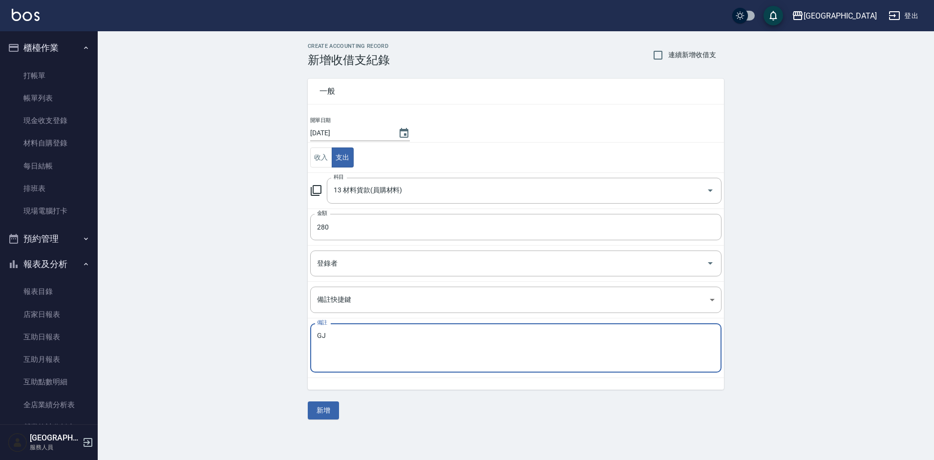
type textarea "G"
type textarea "脽"
type textarea "水管"
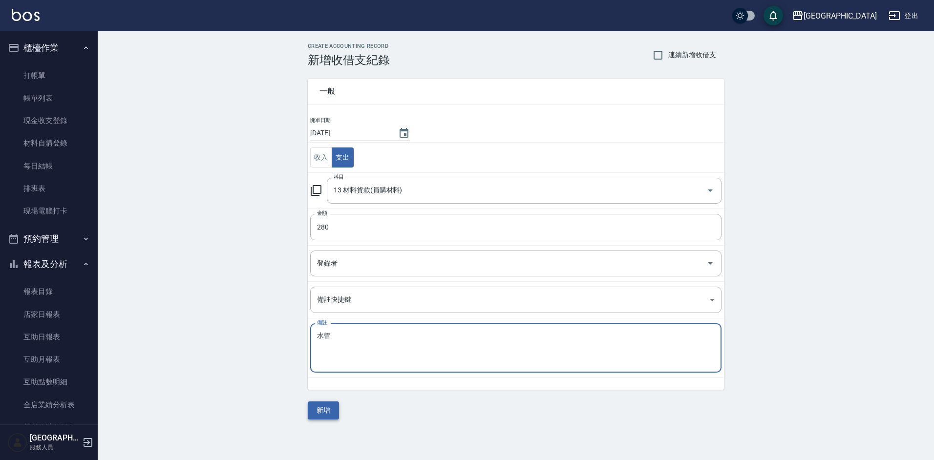
click at [325, 415] on button "新增" at bounding box center [323, 411] width 31 height 18
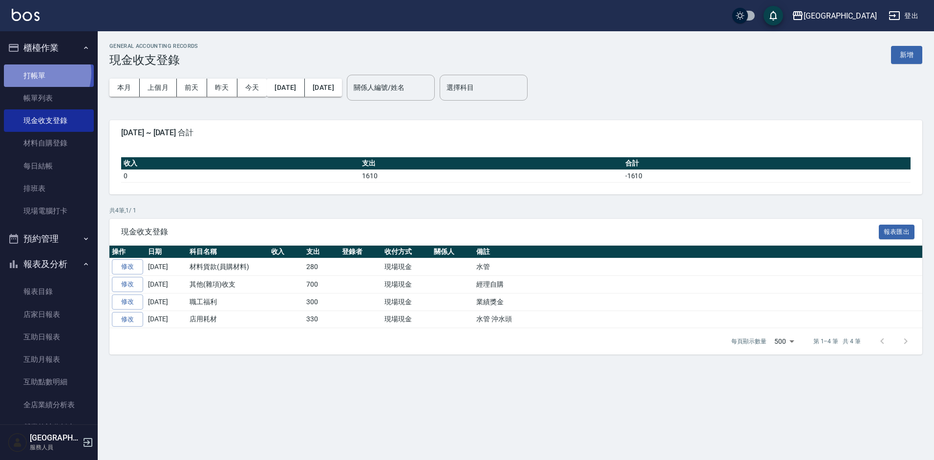
click at [38, 73] on link "打帳單" at bounding box center [49, 76] width 90 height 22
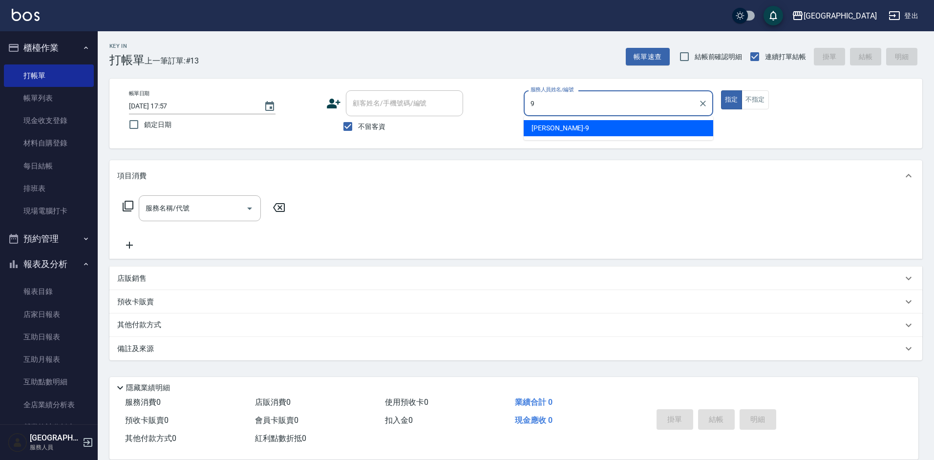
type input "[PERSON_NAME]-9"
type button "true"
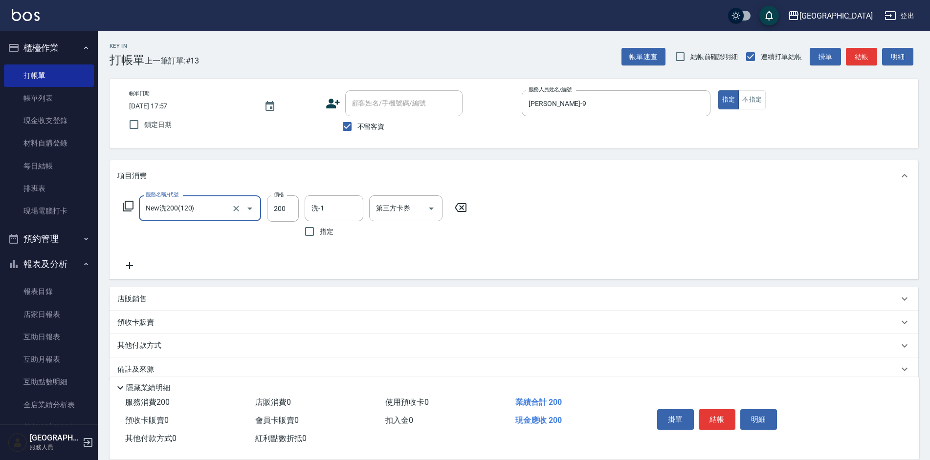
type input "New洗200(120)"
type input "[PERSON_NAME]25"
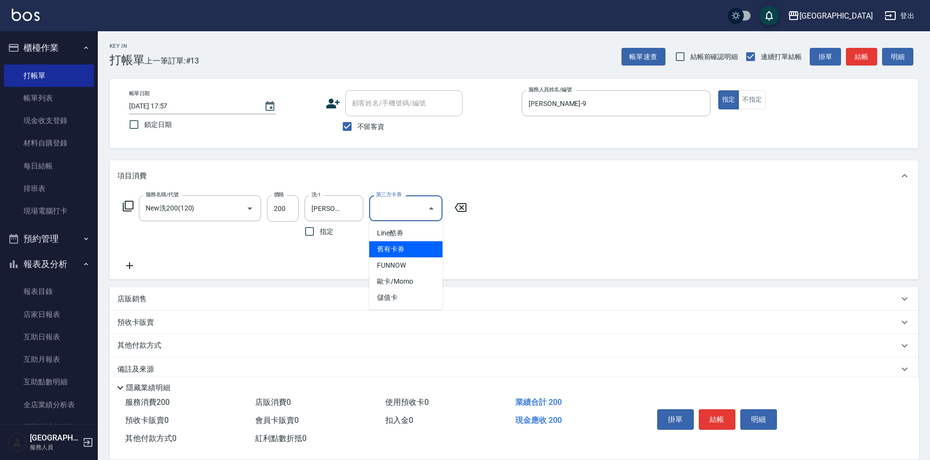
type input "舊有卡券"
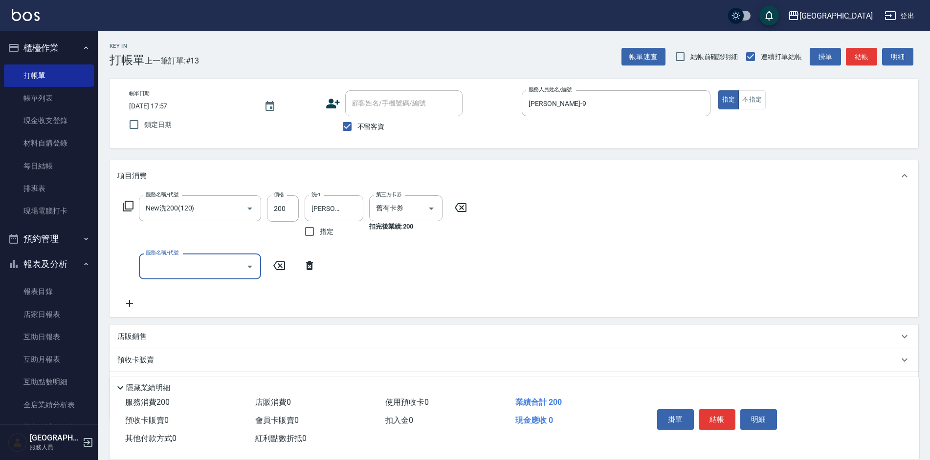
type input "0"
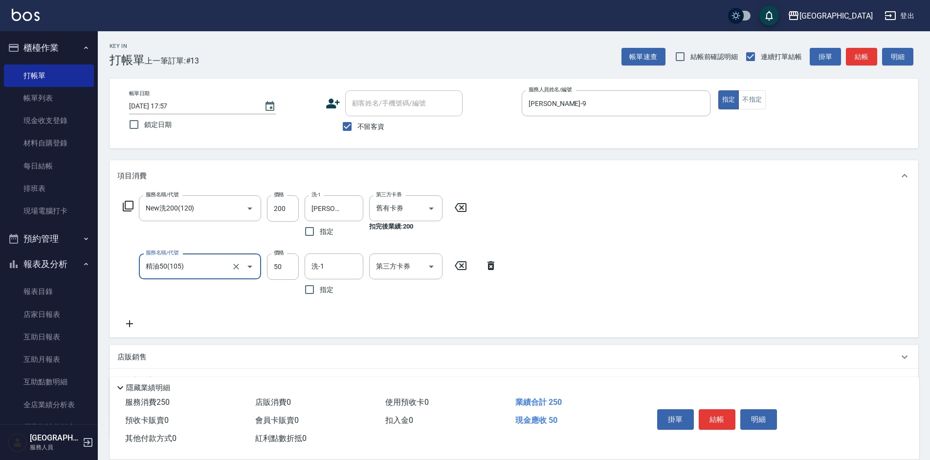
type input "精油50(105)"
type input "[PERSON_NAME]25"
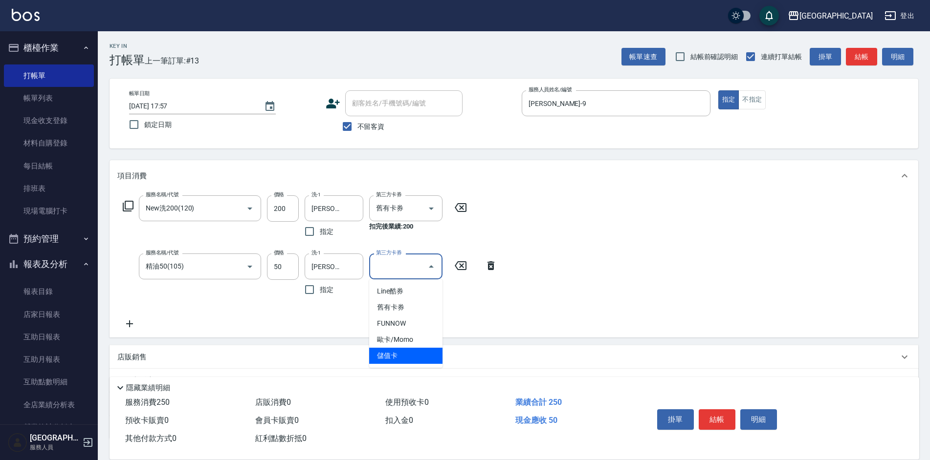
type input "儲值卡"
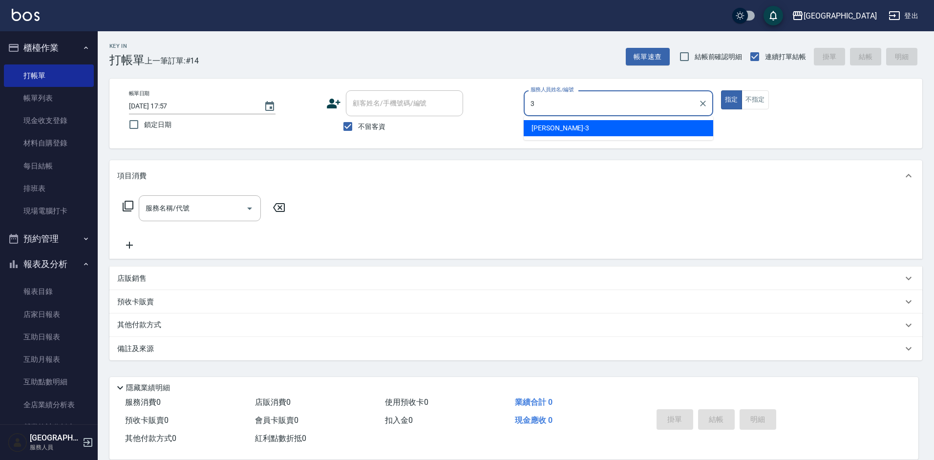
type input "[PERSON_NAME]-3"
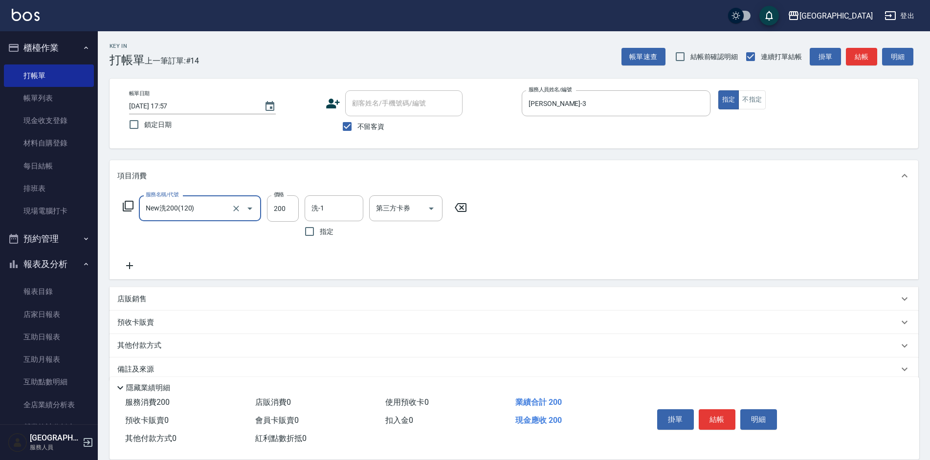
type input "New洗200(120)"
type input "[PERSON_NAME]-35"
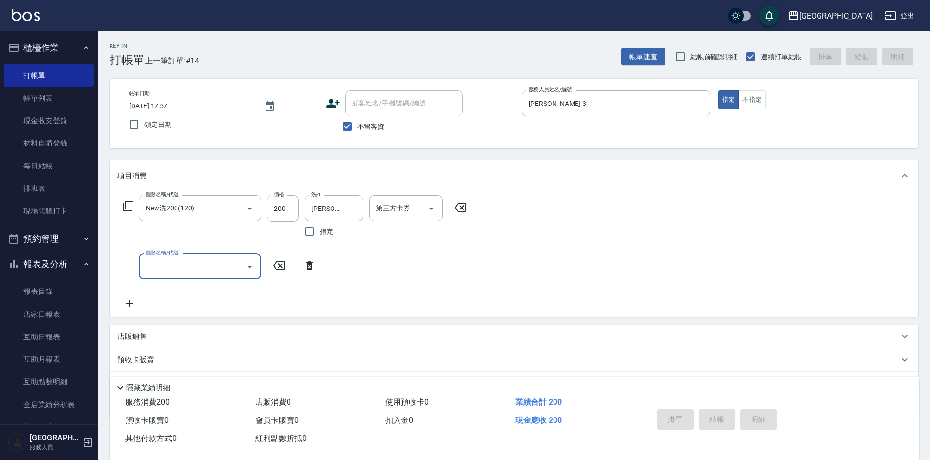
type input "[DATE] 17:58"
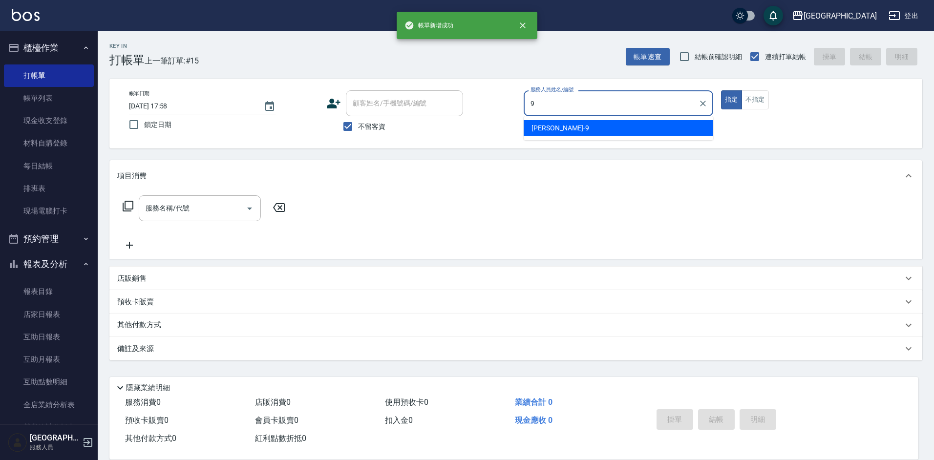
type input "[PERSON_NAME]-9"
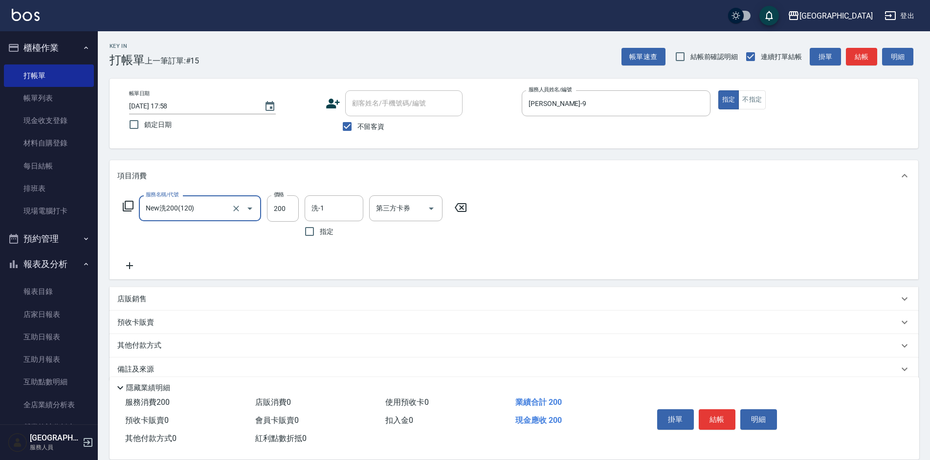
type input "New洗200(120)"
type input "[PERSON_NAME]25"
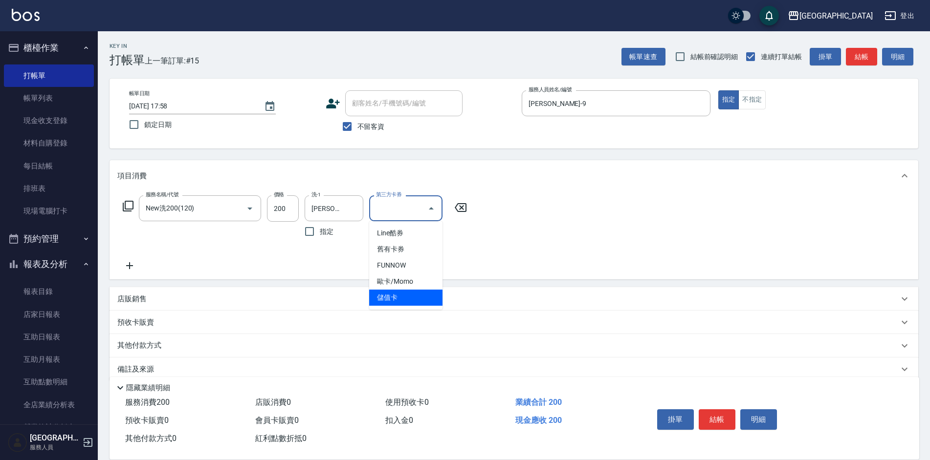
type input "儲值卡"
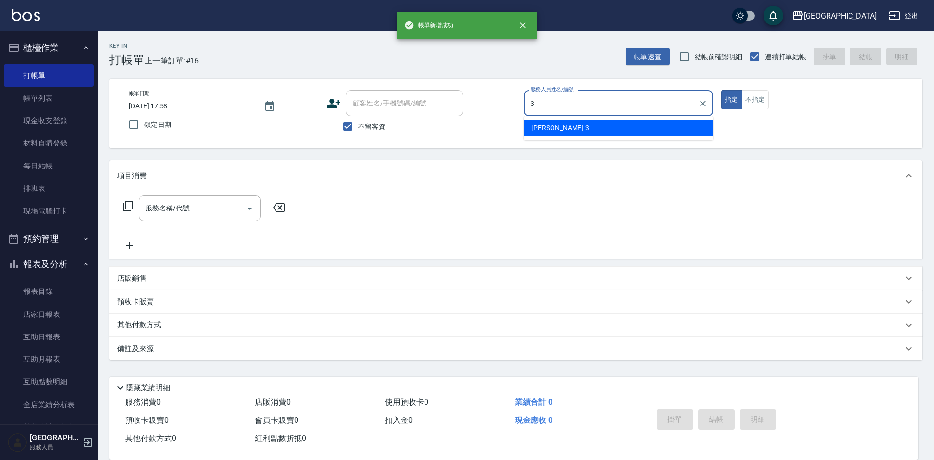
type input "[PERSON_NAME]-3"
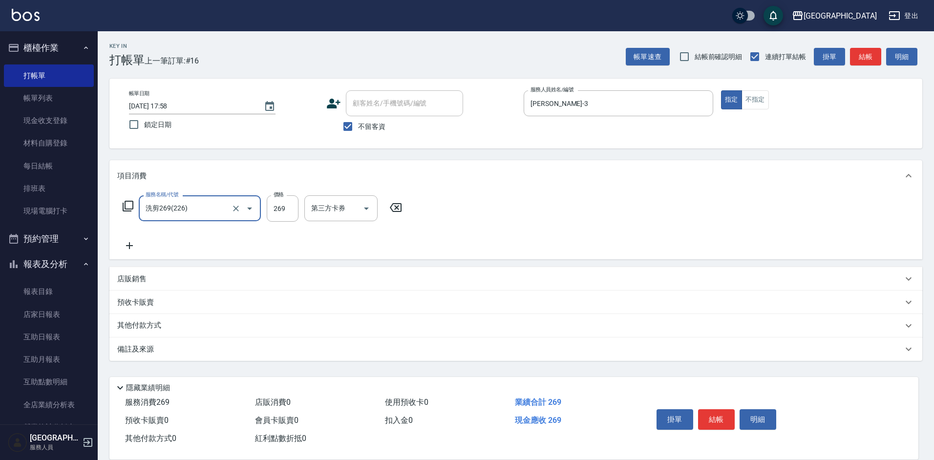
type input "洗剪269(226)"
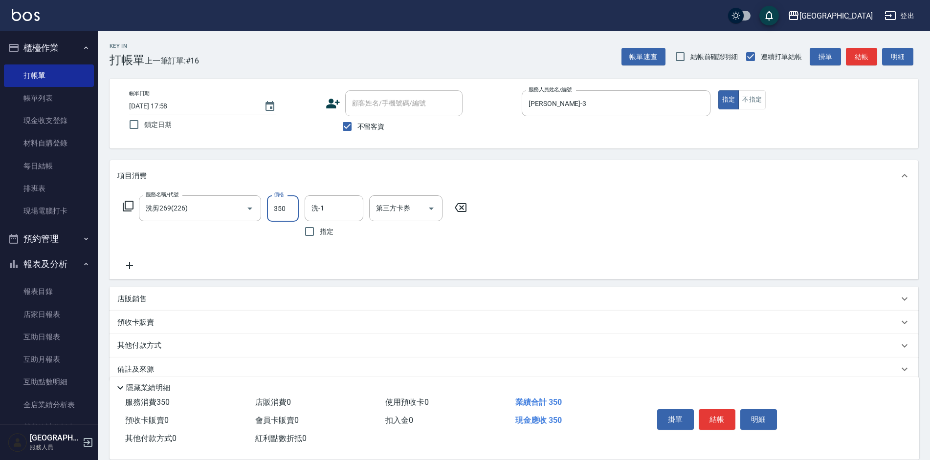
type input "350"
type input "[PERSON_NAME]25"
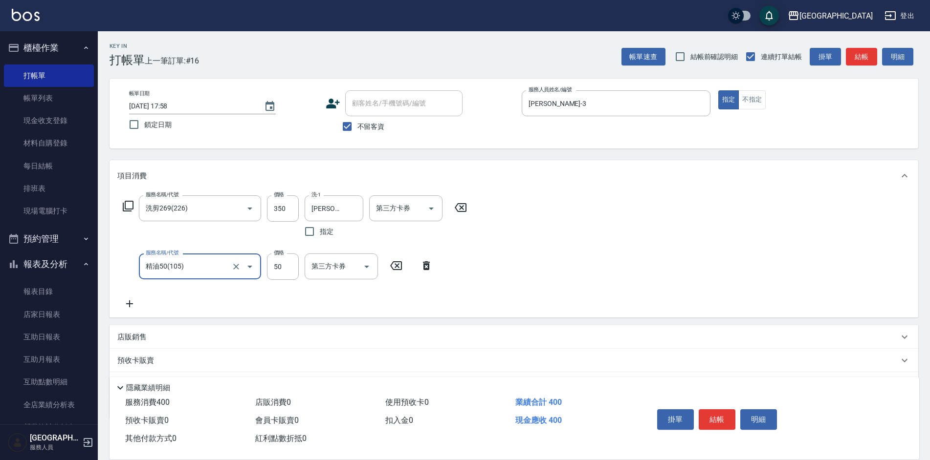
type input "精油50(105)"
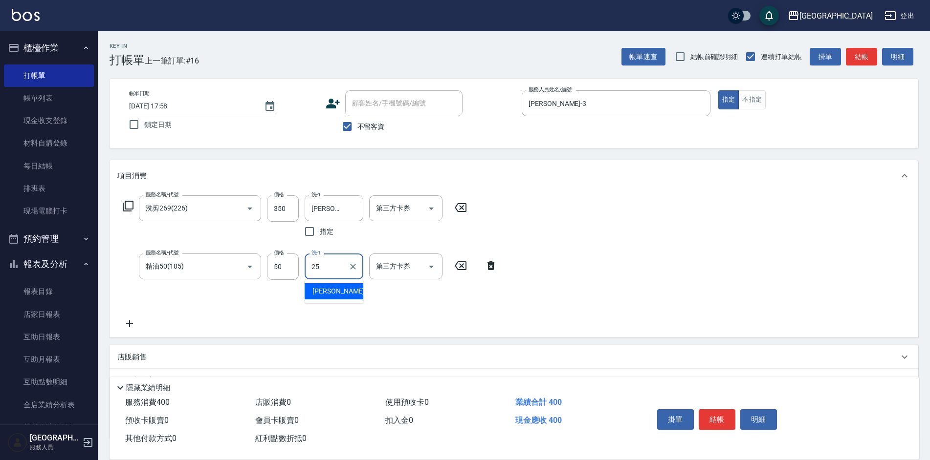
type input "[PERSON_NAME]25"
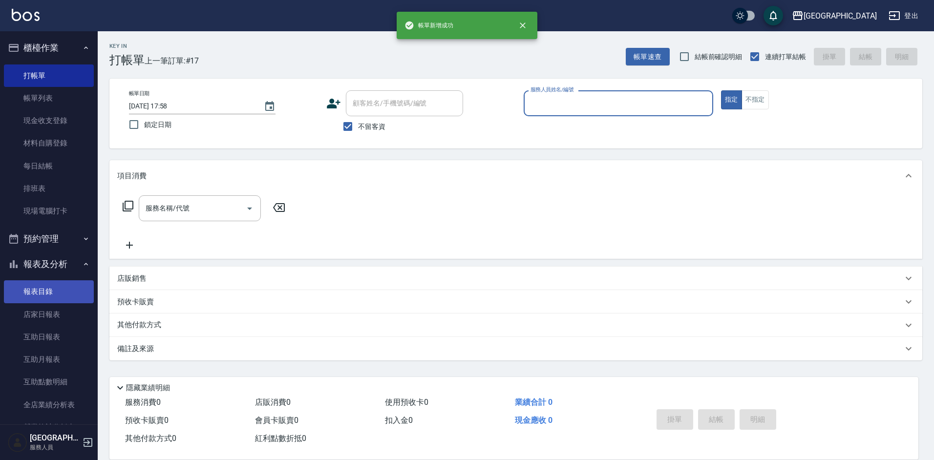
click at [38, 297] on link "報表目錄" at bounding box center [49, 292] width 90 height 22
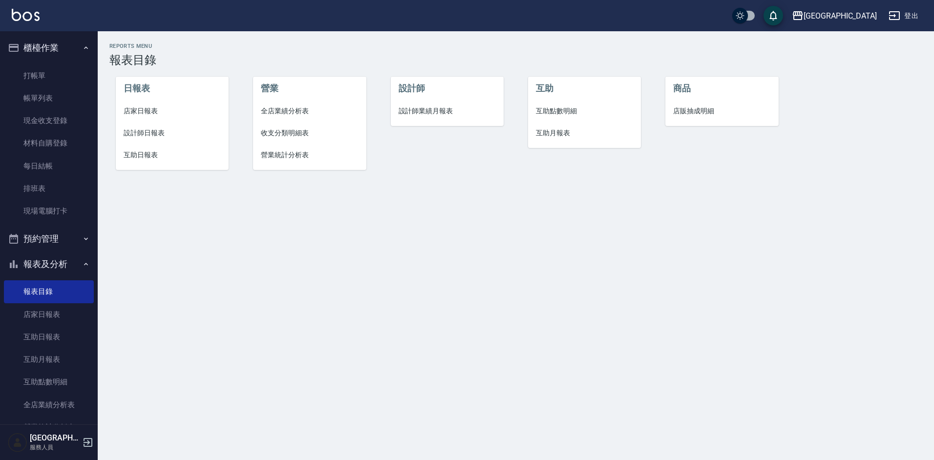
click at [136, 111] on span "店家日報表" at bounding box center [173, 111] width 98 height 10
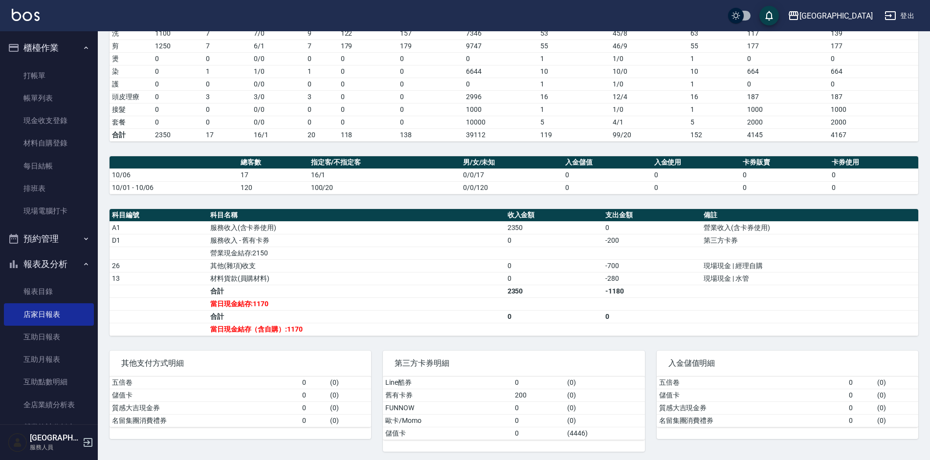
scroll to position [160, 0]
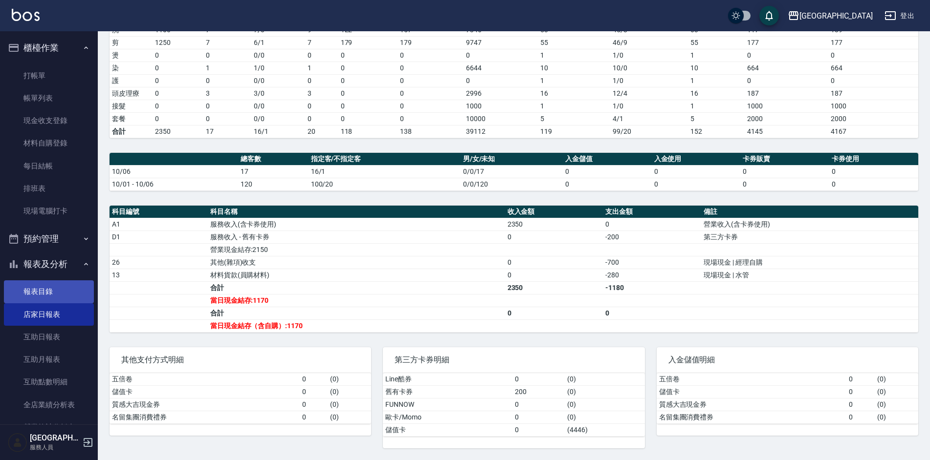
click at [44, 290] on link "報表目錄" at bounding box center [49, 292] width 90 height 22
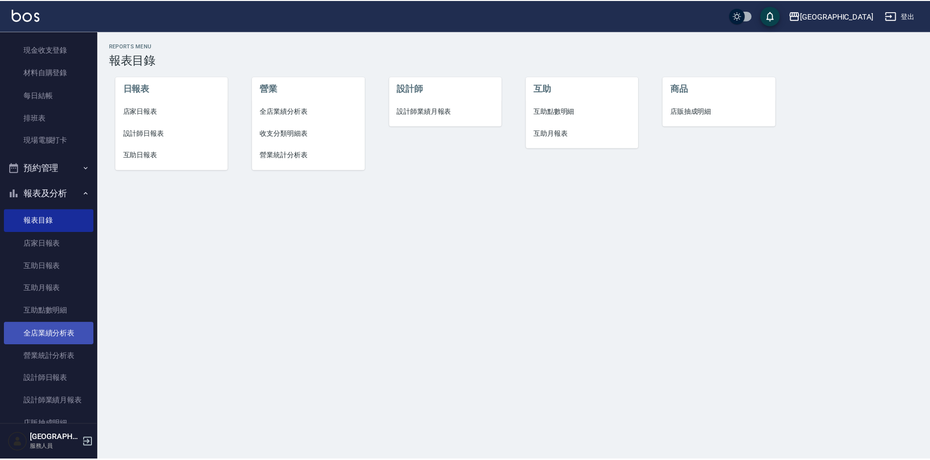
scroll to position [146, 0]
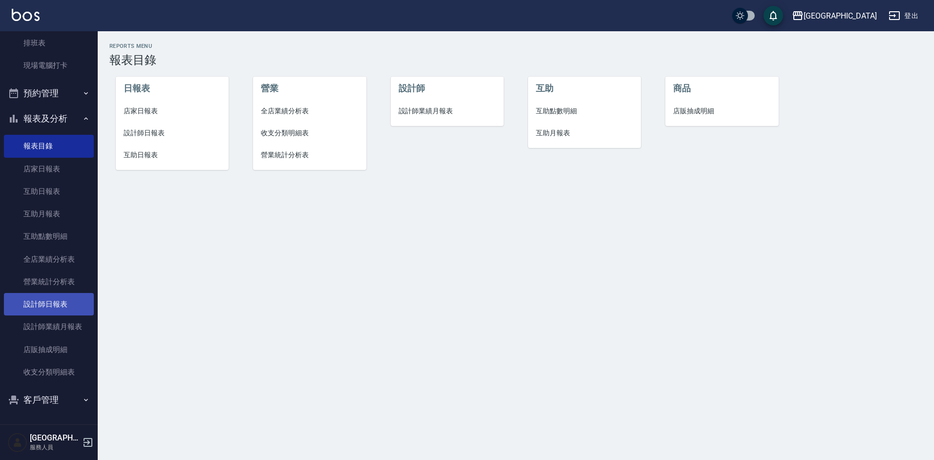
click at [49, 307] on link "設計師日報表" at bounding box center [49, 304] width 90 height 22
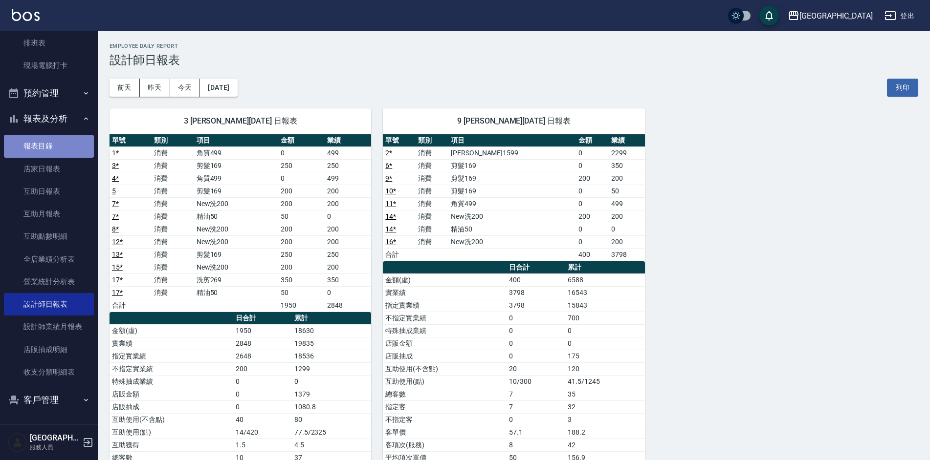
click at [49, 147] on link "報表目錄" at bounding box center [49, 146] width 90 height 22
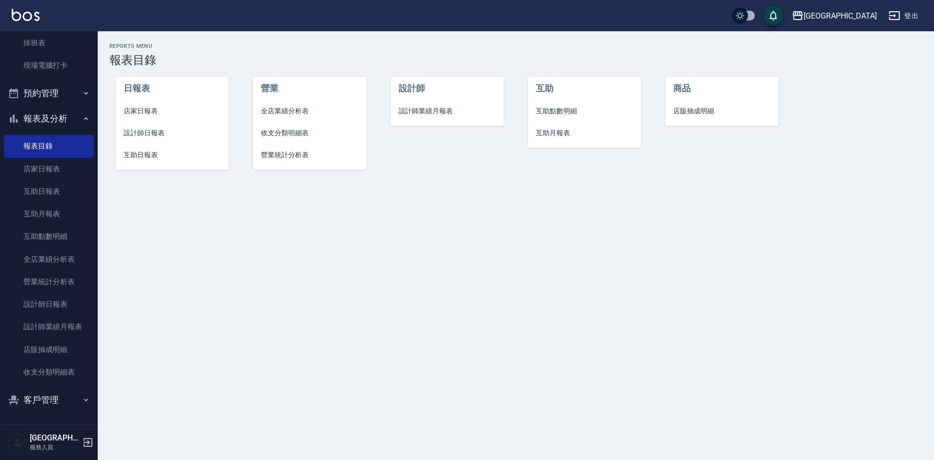
click at [144, 113] on span "店家日報表" at bounding box center [173, 111] width 98 height 10
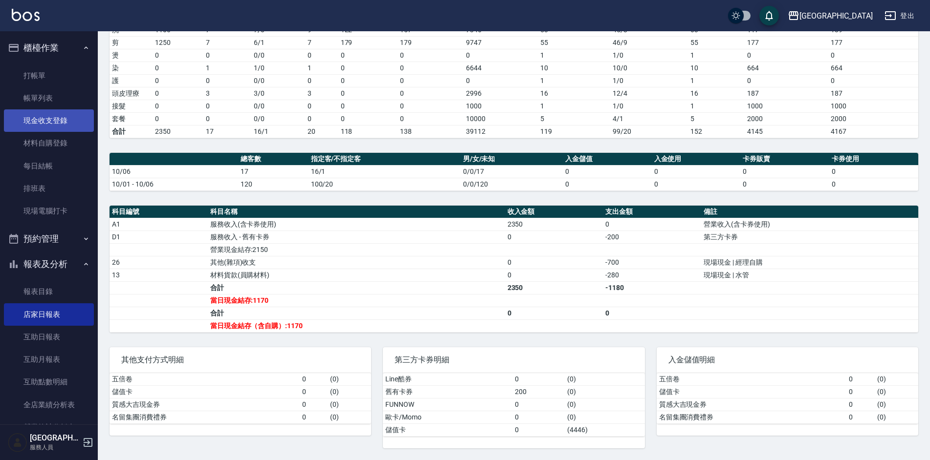
click at [54, 116] on link "現金收支登錄" at bounding box center [49, 120] width 90 height 22
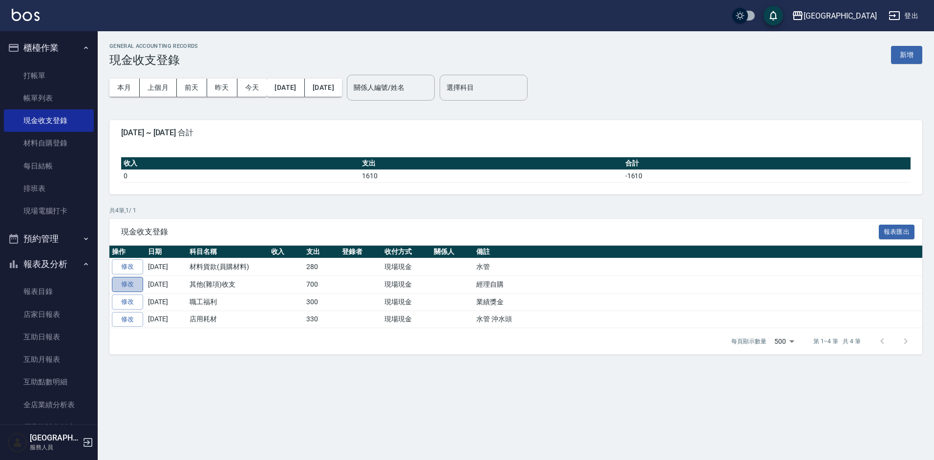
click at [124, 287] on link "修改" at bounding box center [127, 284] width 31 height 15
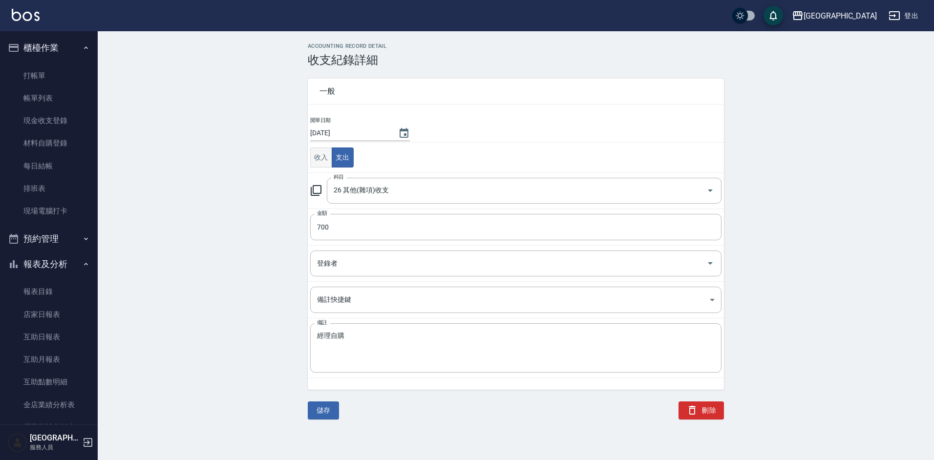
click at [321, 162] on button "收入" at bounding box center [321, 158] width 22 height 20
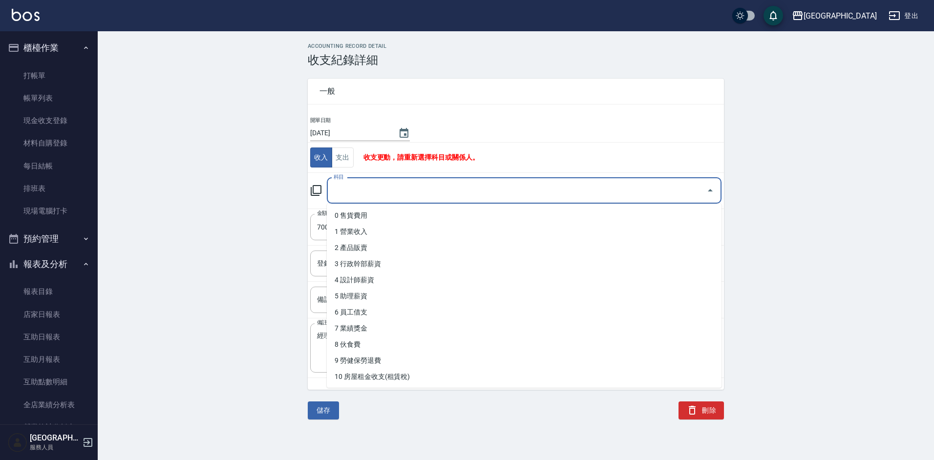
click at [401, 195] on input "科目" at bounding box center [516, 190] width 371 height 17
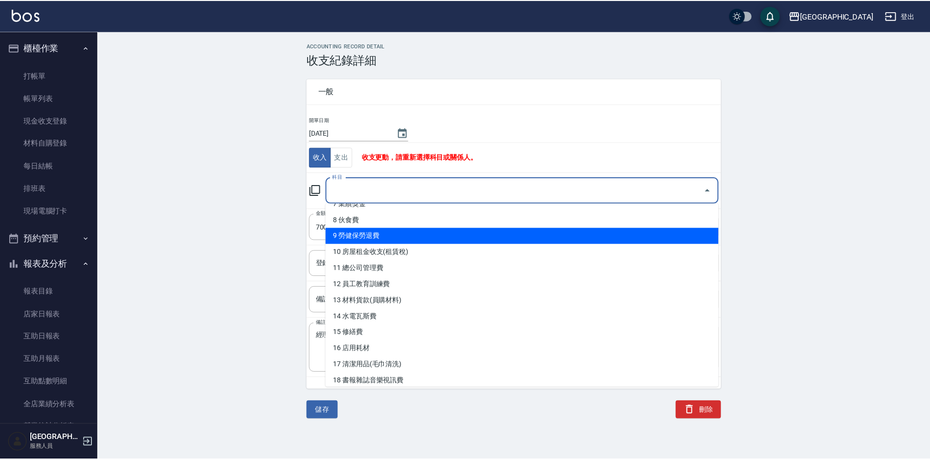
scroll to position [147, 0]
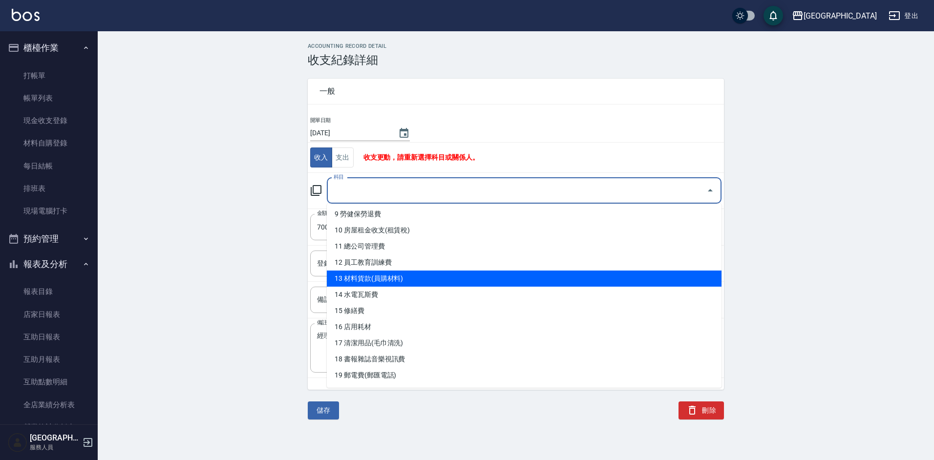
click at [401, 275] on li "13 材料貨款(員購材料)" at bounding box center [524, 279] width 395 height 16
type input "13 材料貨款(員購材料)"
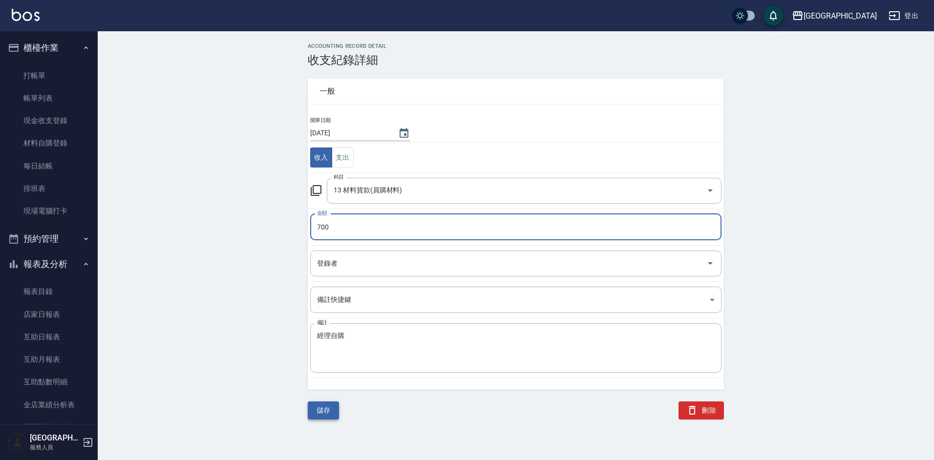
click at [334, 410] on button "儲存" at bounding box center [323, 411] width 31 height 18
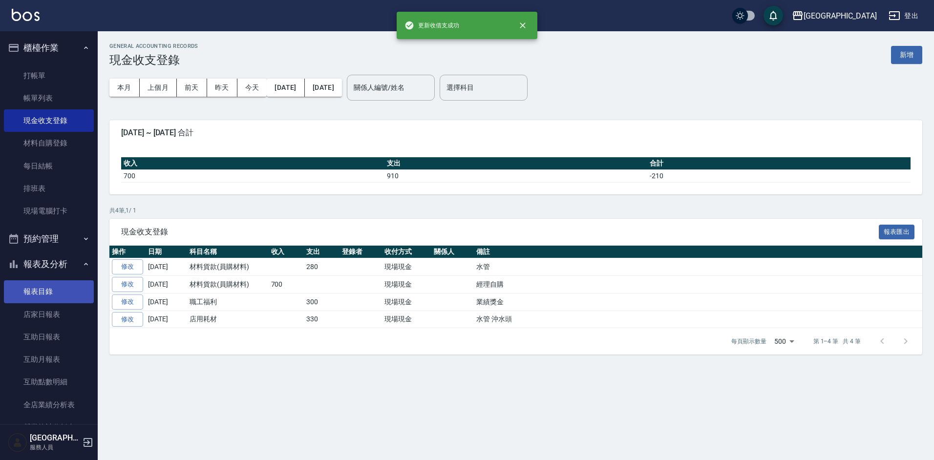
click at [41, 298] on link "報表目錄" at bounding box center [49, 292] width 90 height 22
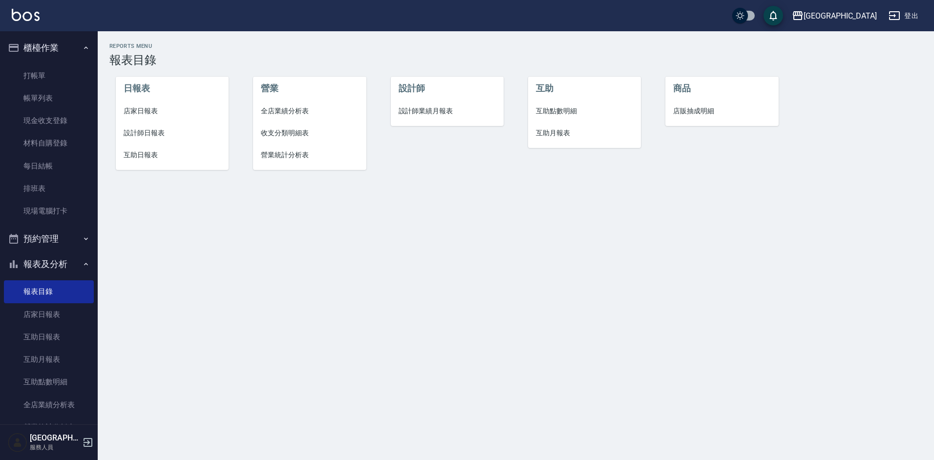
click at [145, 113] on span "店家日報表" at bounding box center [173, 111] width 98 height 10
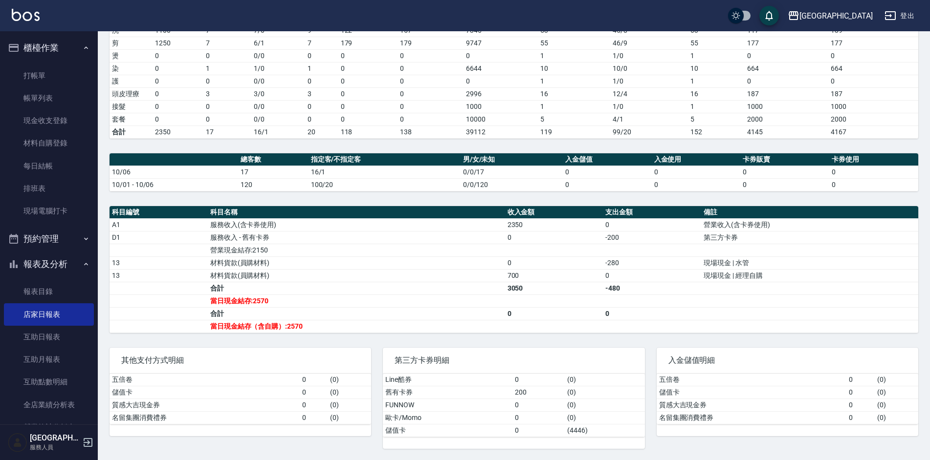
scroll to position [160, 0]
